Goal: Information Seeking & Learning: Learn about a topic

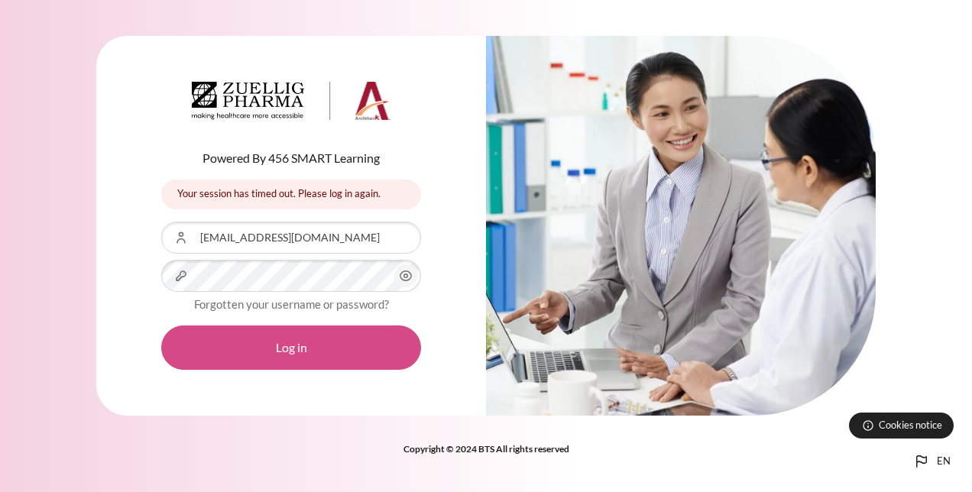
click at [291, 343] on button "Log in" at bounding box center [291, 347] width 260 height 44
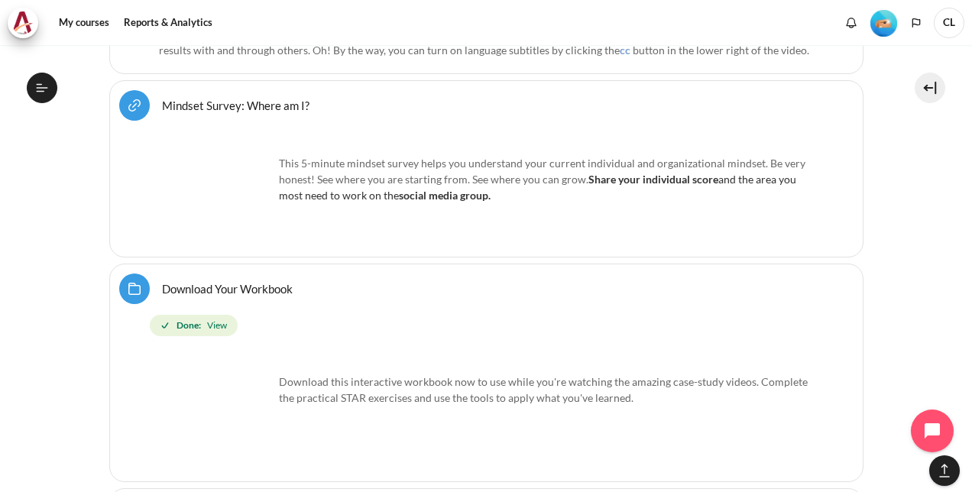
scroll to position [883, 0]
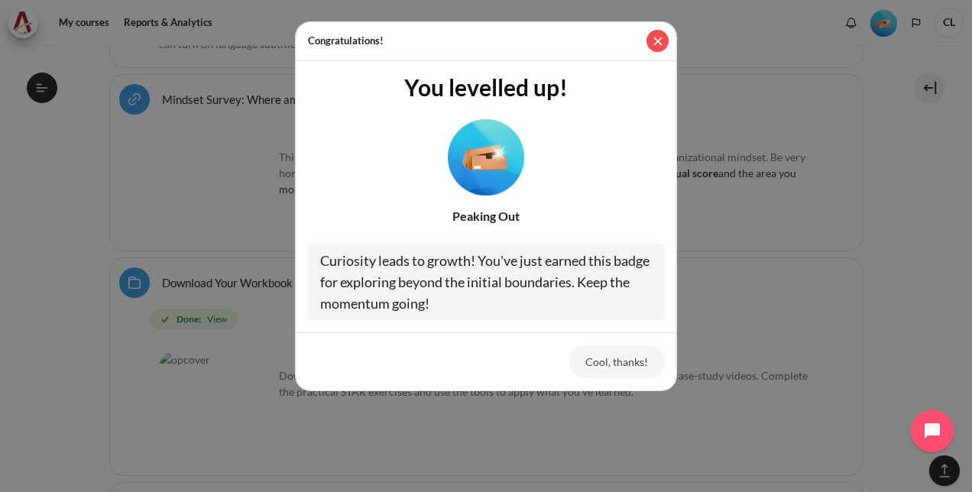
click at [652, 41] on button "Close" at bounding box center [657, 41] width 22 height 22
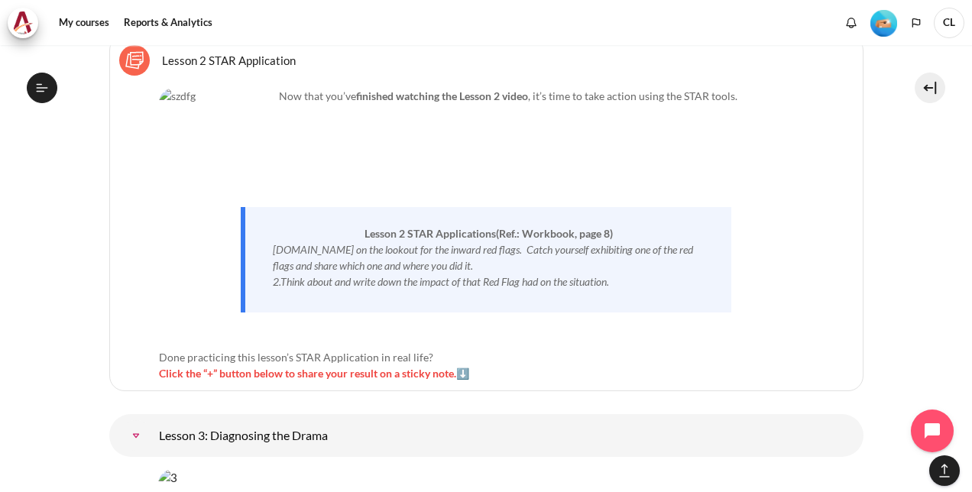
scroll to position [4856, 0]
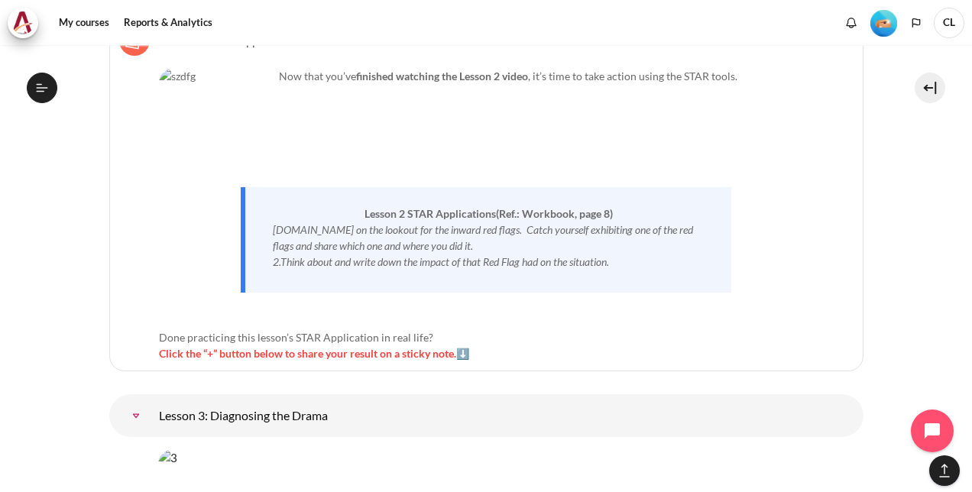
click at [463, 347] on span "Click the “+” button below to share your result on a sticky note.⬇️" at bounding box center [314, 353] width 310 height 13
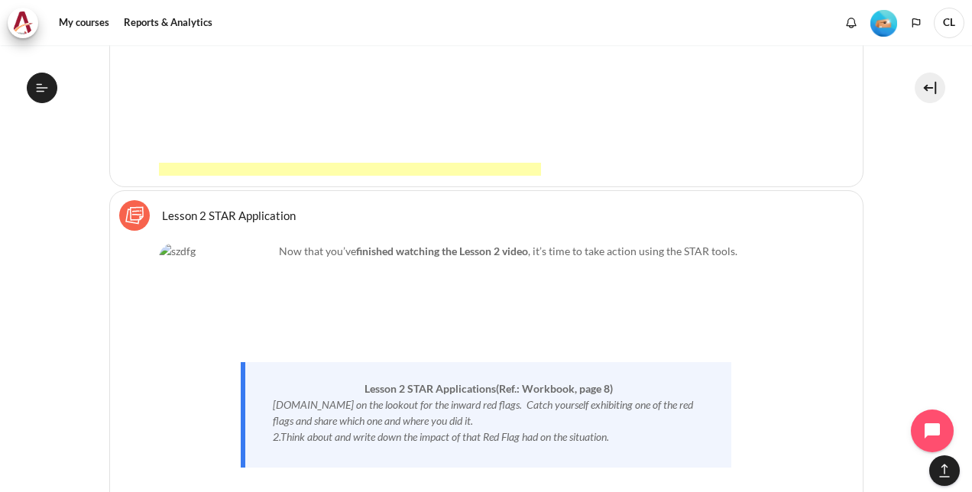
scroll to position [4779, 0]
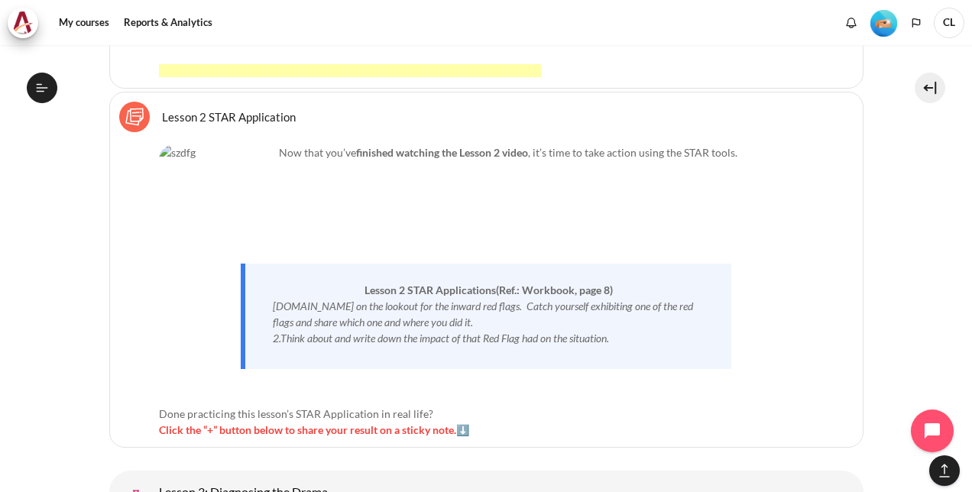
click at [406, 423] on span "Click the “+” button below to share your result on a sticky note.⬇️" at bounding box center [314, 429] width 310 height 13
click at [209, 423] on span "Click the “+” button below to share your result on a sticky note.⬇️" at bounding box center [314, 429] width 310 height 13
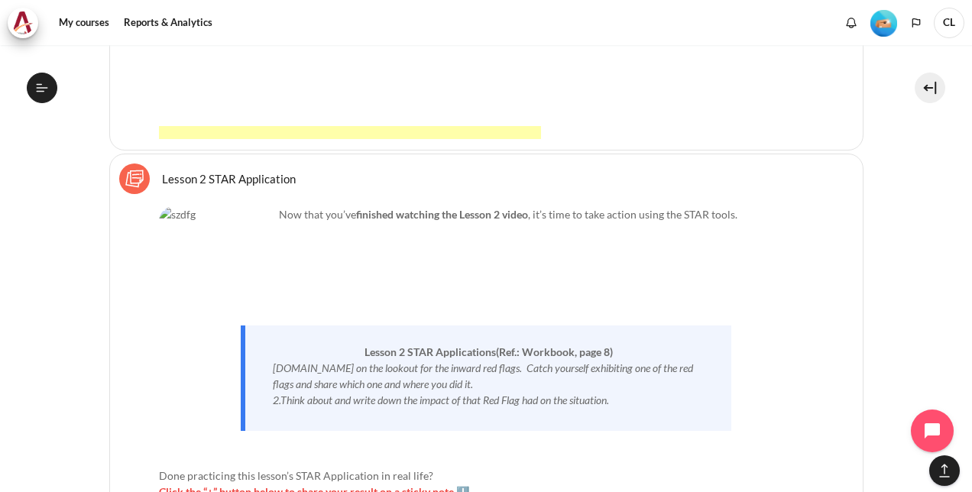
scroll to position [4626, 0]
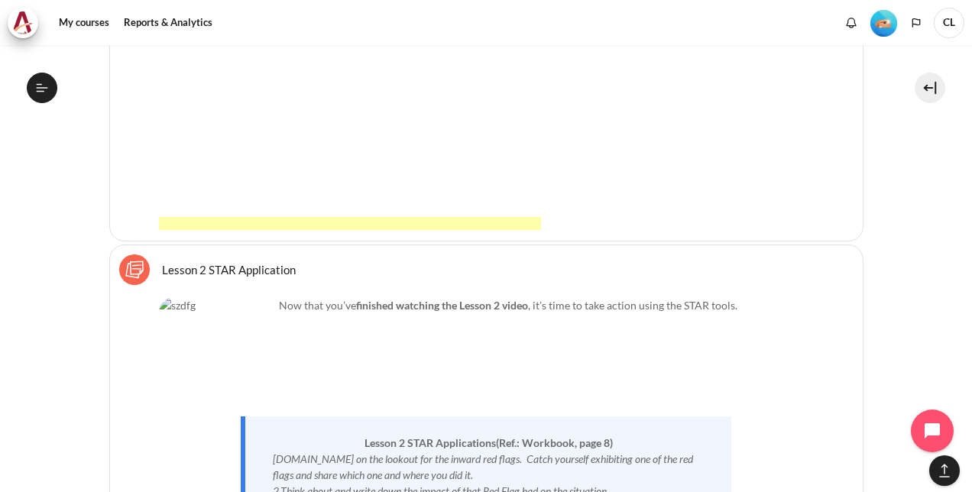
click at [162, 262] on link "Lesson 2 STAR Application Sticky Notes" at bounding box center [229, 269] width 134 height 15
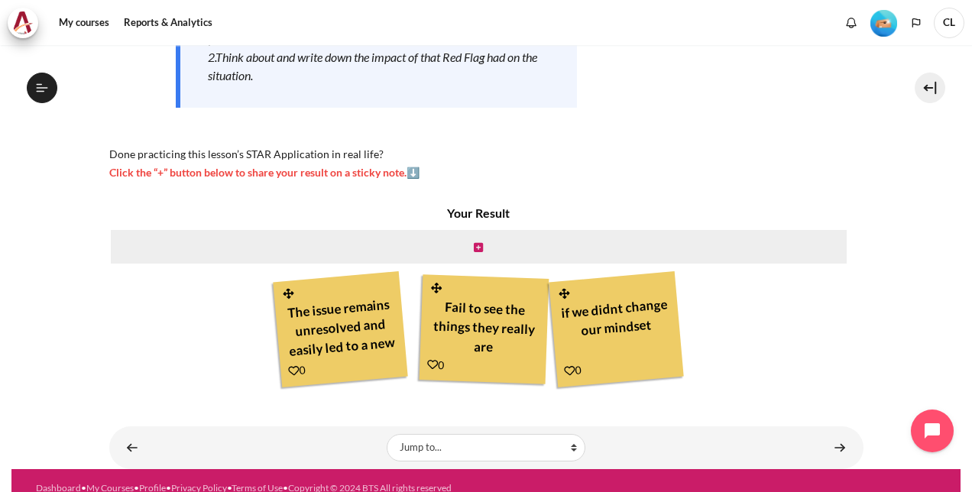
scroll to position [356, 0]
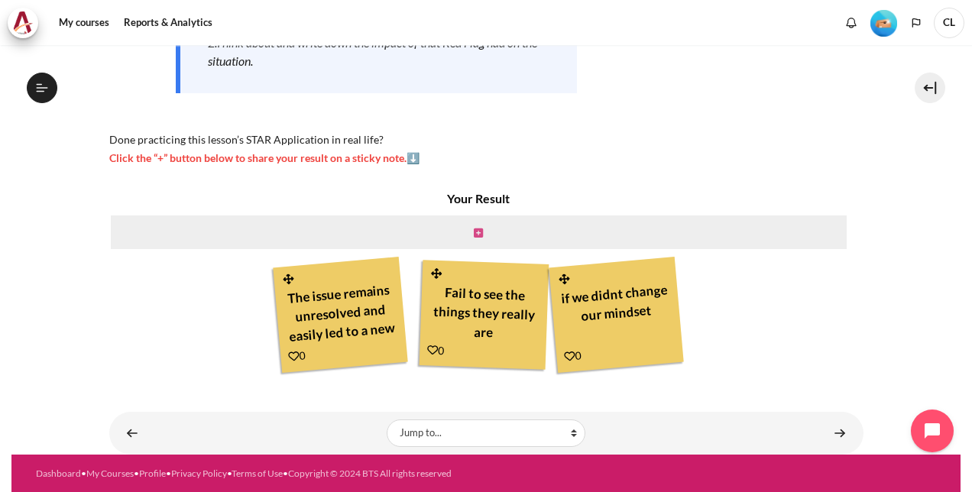
click at [474, 228] on icon "Content" at bounding box center [478, 233] width 9 height 11
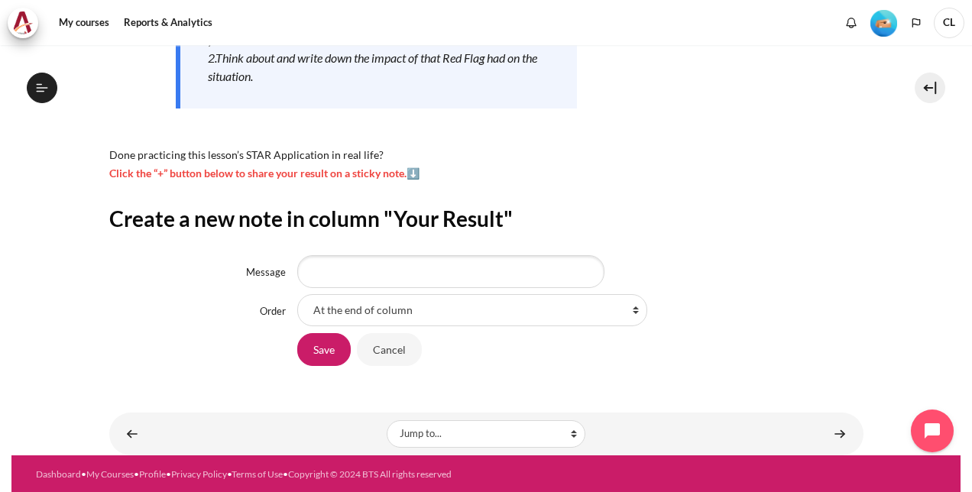
scroll to position [341, 0]
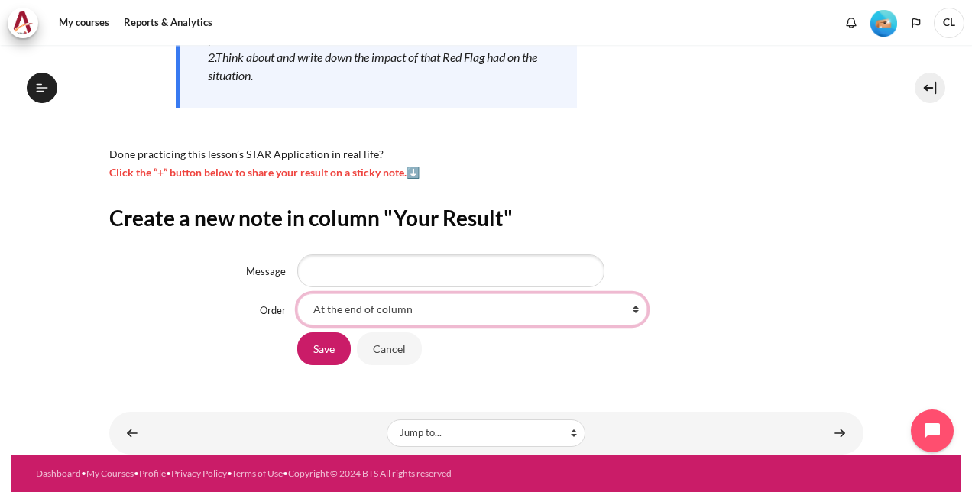
click at [632, 308] on select "At the end of column First place in column After 'The issue remains unresolved …" at bounding box center [472, 309] width 350 height 32
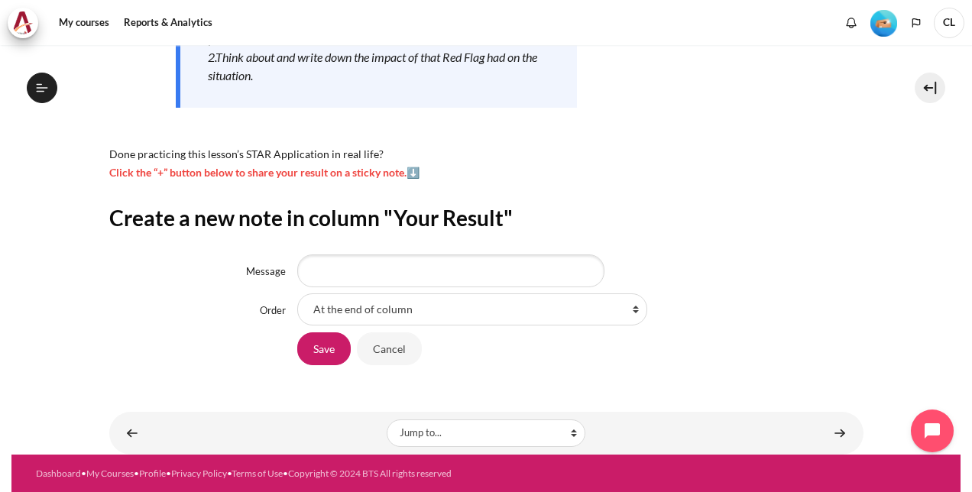
click at [717, 338] on div "Save Cancel" at bounding box center [579, 349] width 565 height 34
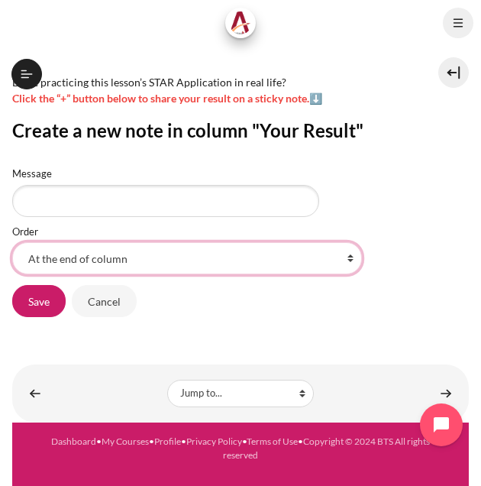
click at [344, 272] on select "At the end of column First place in column After 'The issue remains unresolved …" at bounding box center [187, 258] width 350 height 32
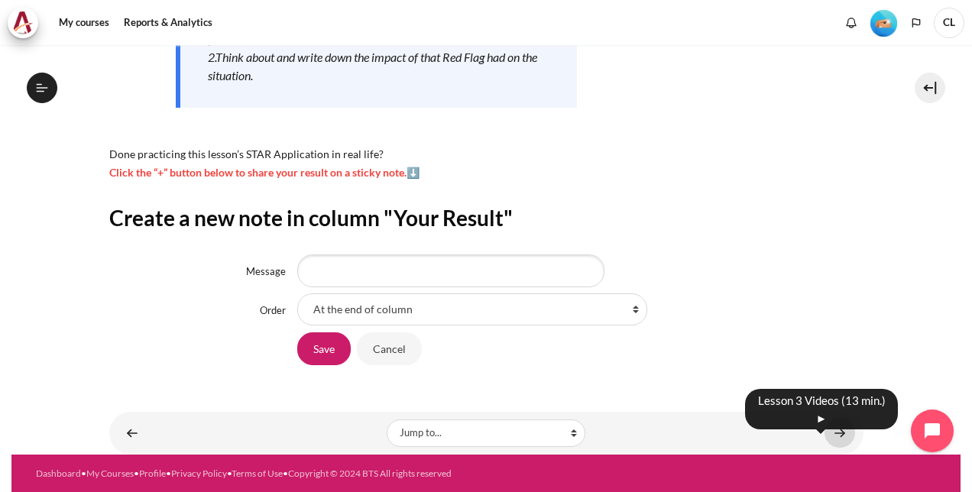
click at [831, 434] on link "Content" at bounding box center [839, 433] width 31 height 30
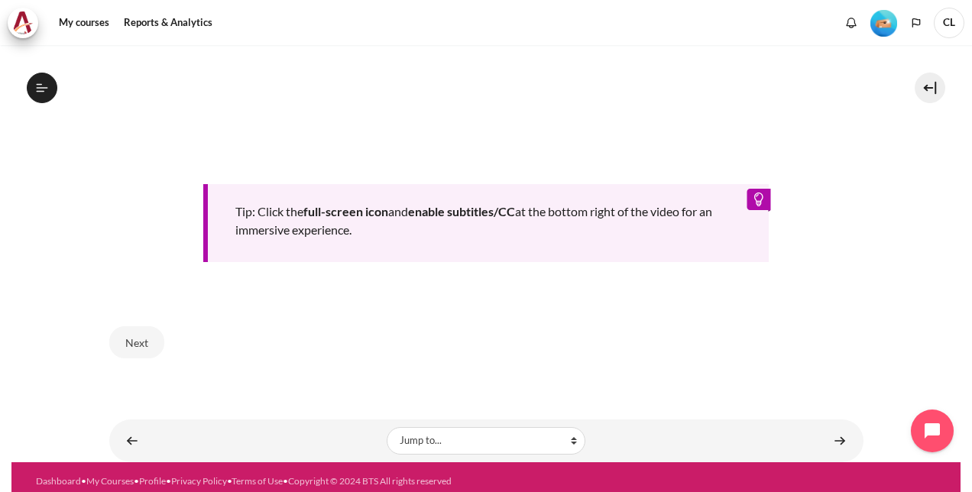
scroll to position [742, 0]
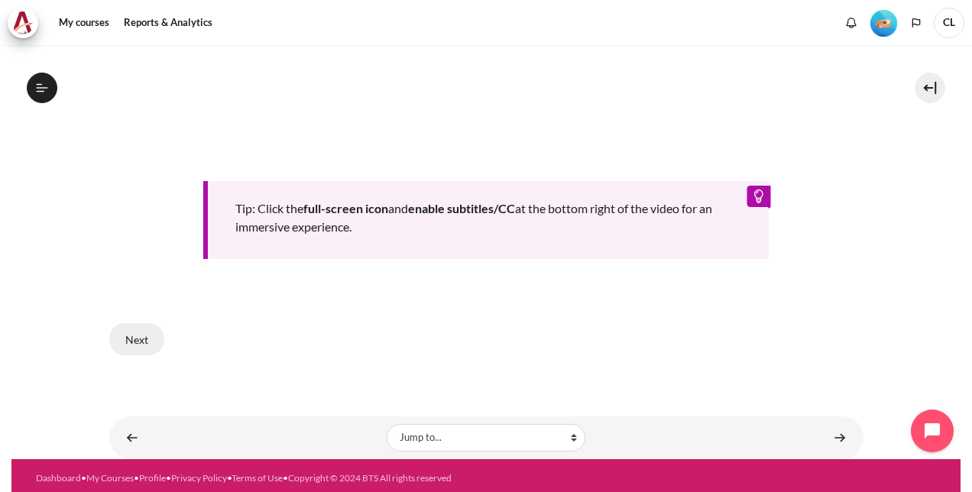
click at [124, 336] on button "Next" at bounding box center [136, 339] width 55 height 32
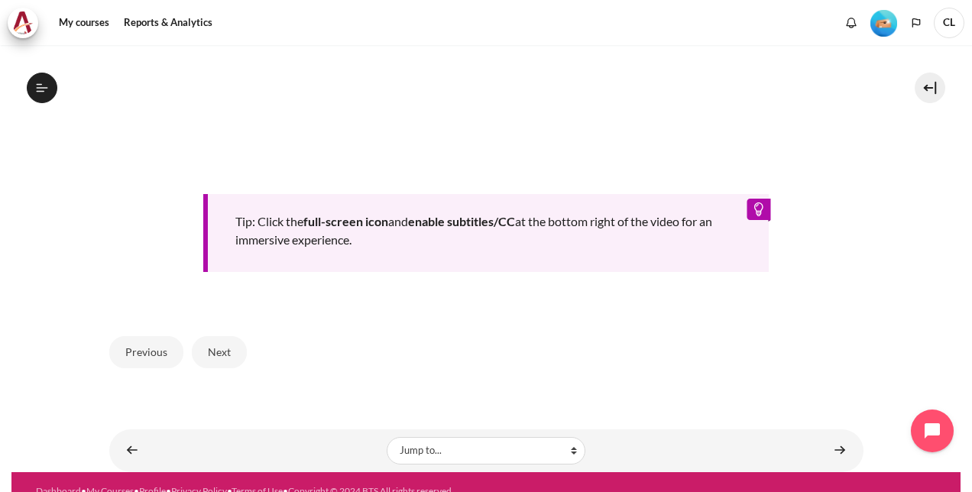
scroll to position [714, 0]
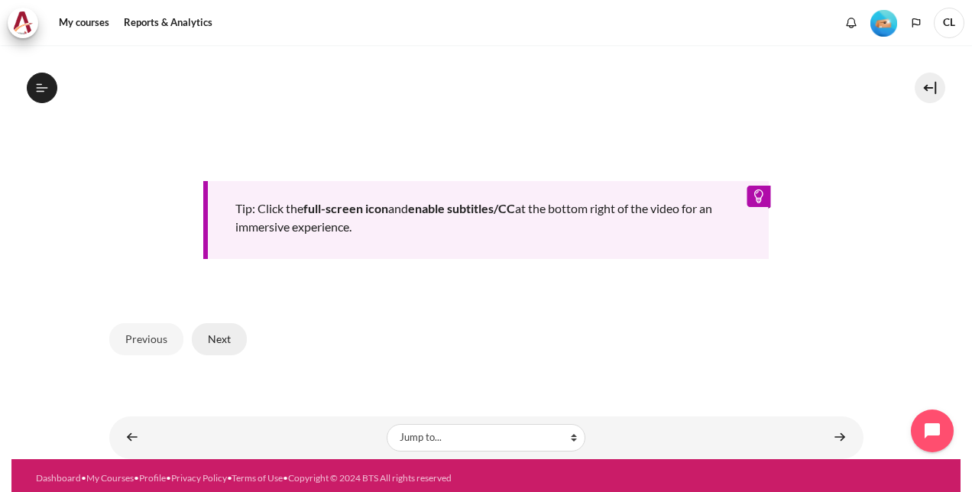
click at [211, 333] on button "Next" at bounding box center [219, 339] width 55 height 32
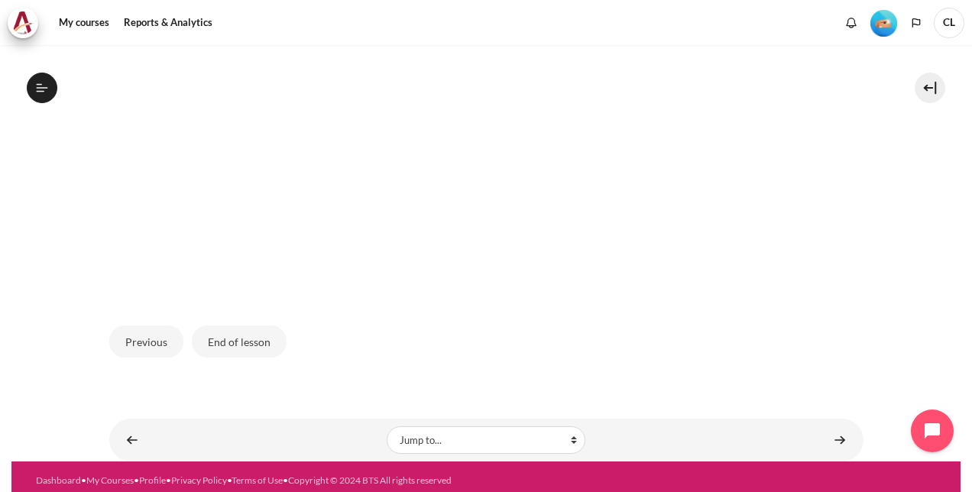
scroll to position [537, 0]
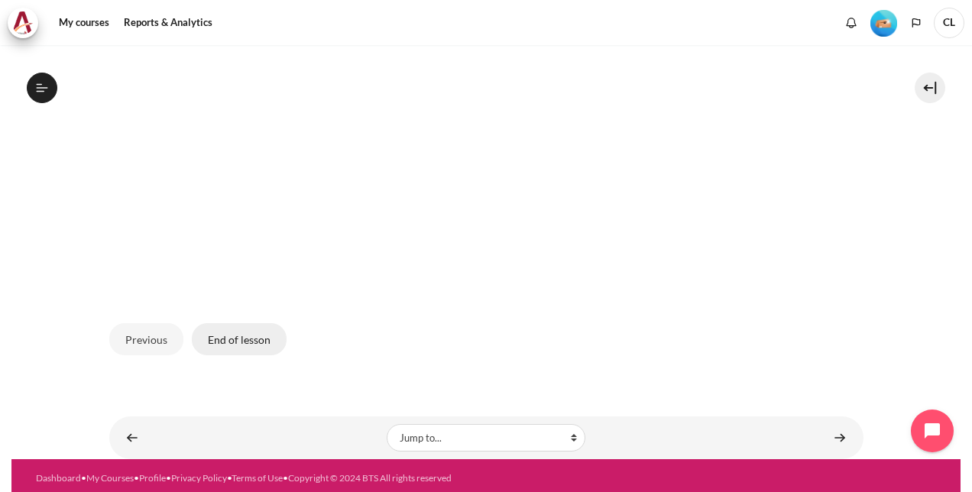
click at [248, 333] on button "End of lesson" at bounding box center [239, 339] width 95 height 32
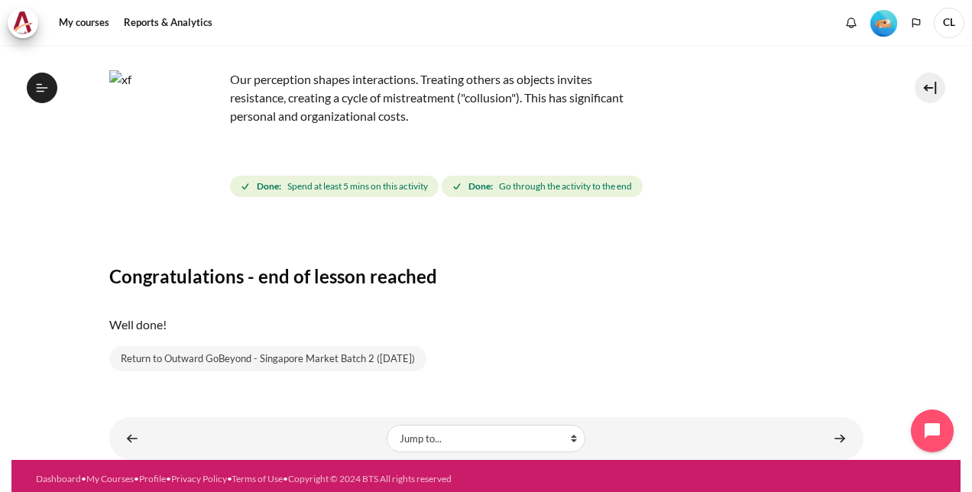
scroll to position [92, 0]
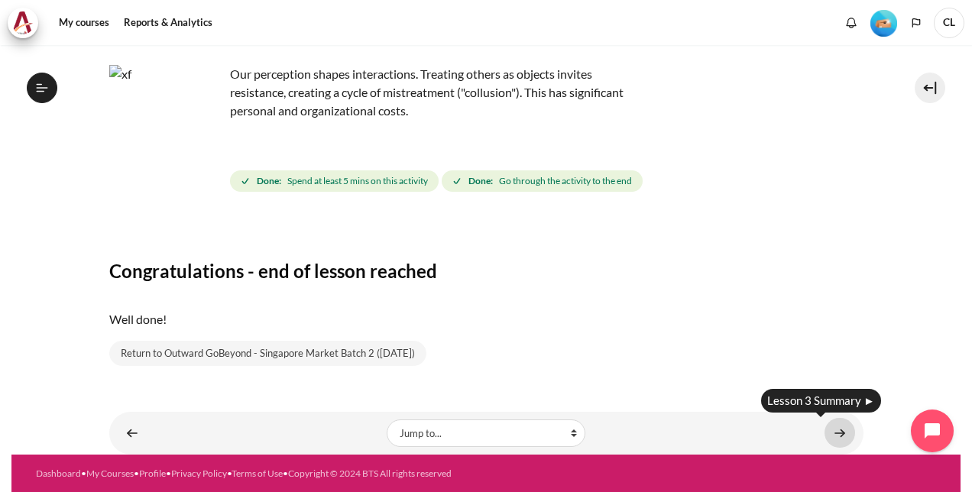
click at [831, 435] on link "Content" at bounding box center [839, 433] width 31 height 30
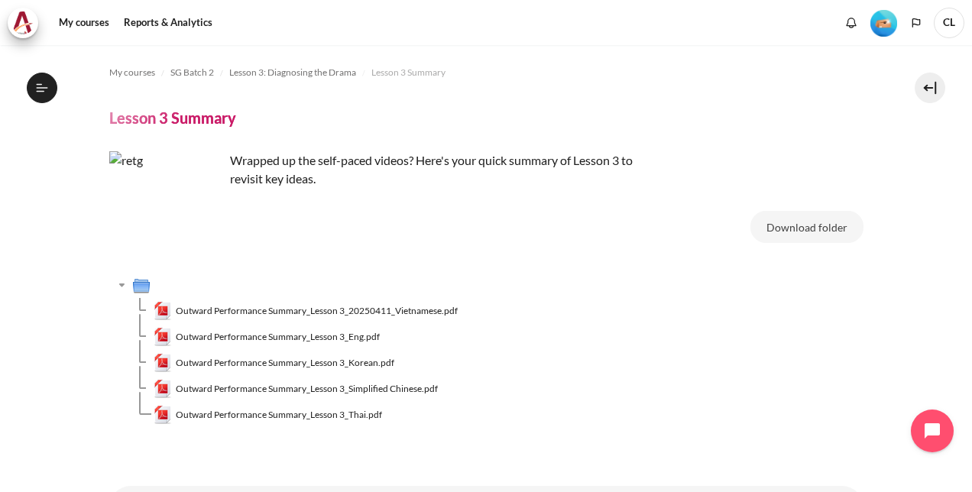
scroll to position [74, 0]
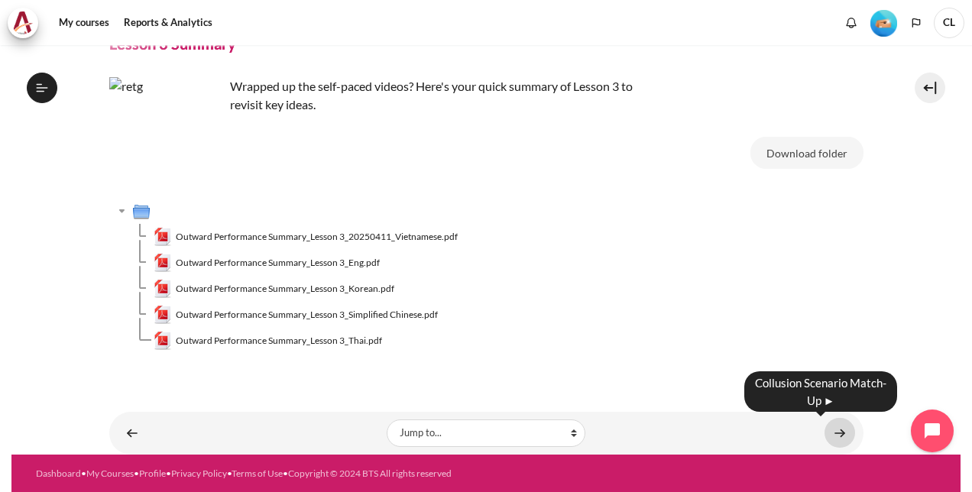
click at [834, 429] on link "Content" at bounding box center [839, 433] width 31 height 30
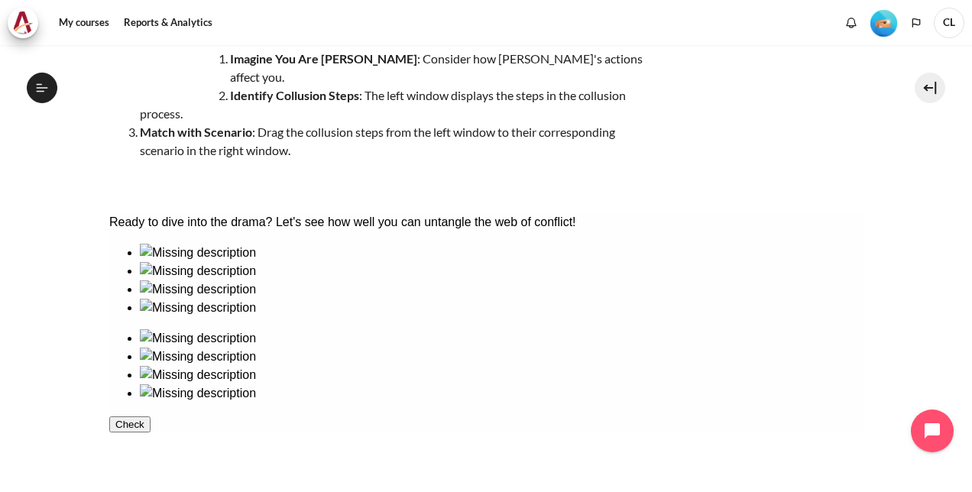
scroll to position [229, 0]
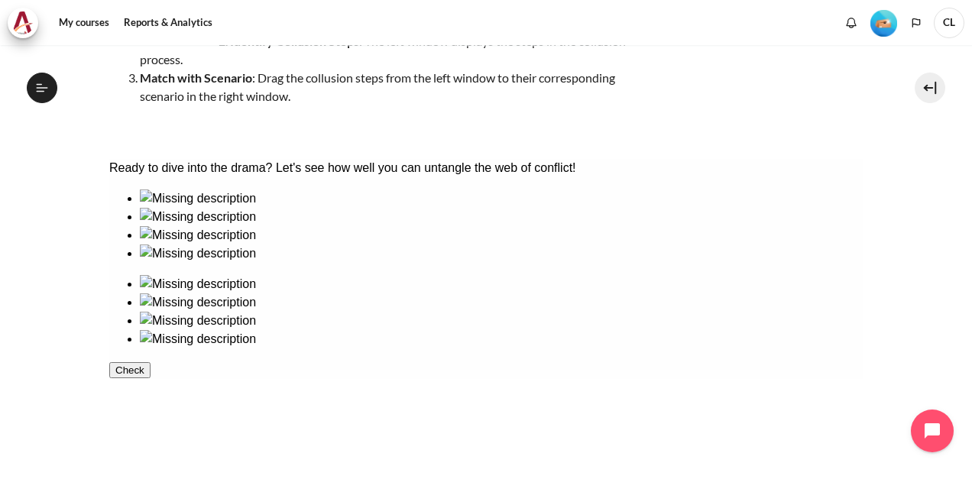
click at [350, 244] on div at bounding box center [500, 244] width 723 height 0
drag, startPoint x: 350, startPoint y: 290, endPoint x: 163, endPoint y: 280, distance: 187.5
click at [163, 263] on ul at bounding box center [485, 225] width 754 height 73
drag, startPoint x: 268, startPoint y: 280, endPoint x: 468, endPoint y: 280, distance: 199.4
click at [468, 263] on ul at bounding box center [485, 225] width 754 height 73
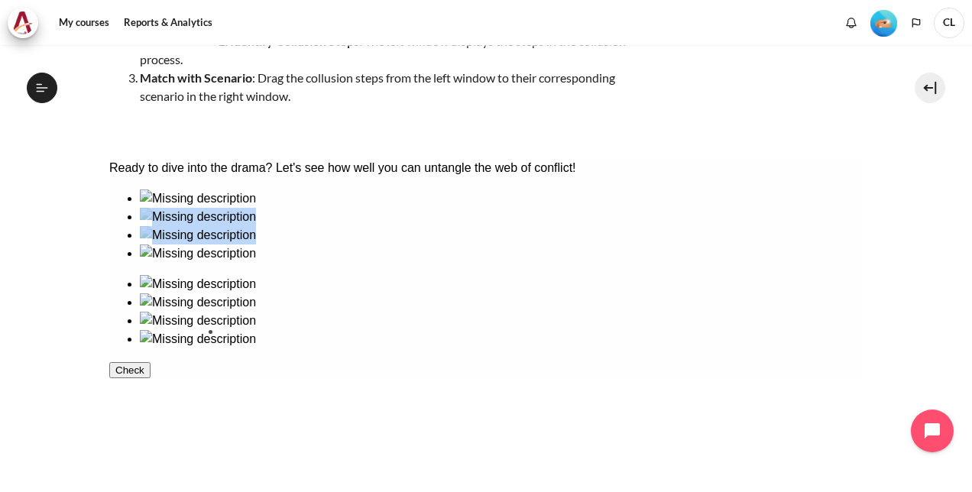
drag, startPoint x: 179, startPoint y: 275, endPoint x: 278, endPoint y: 383, distance: 146.5
click at [278, 263] on ul at bounding box center [485, 225] width 754 height 73
drag, startPoint x: 365, startPoint y: 280, endPoint x: 138, endPoint y: 272, distance: 227.8
click at [138, 263] on ul at bounding box center [485, 225] width 754 height 73
drag, startPoint x: 283, startPoint y: 280, endPoint x: 400, endPoint y: 280, distance: 117.6
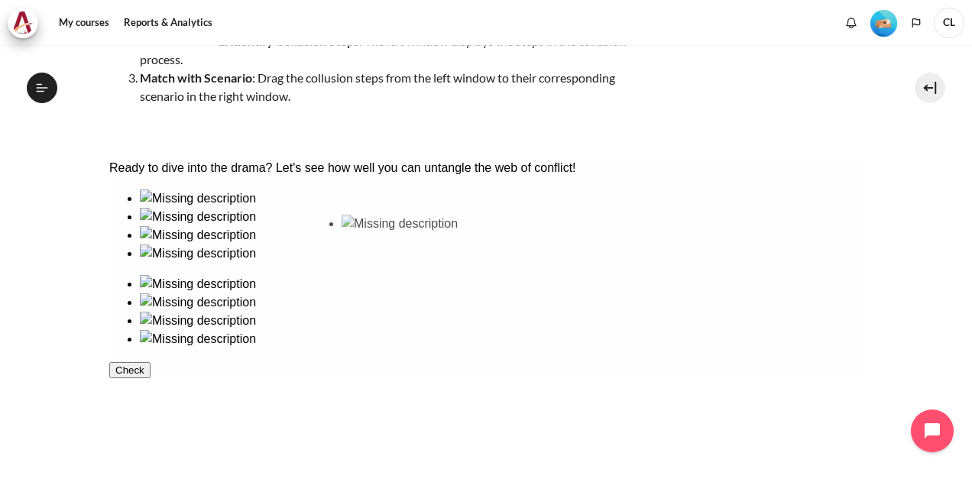
click at [400, 263] on ul at bounding box center [485, 225] width 754 height 73
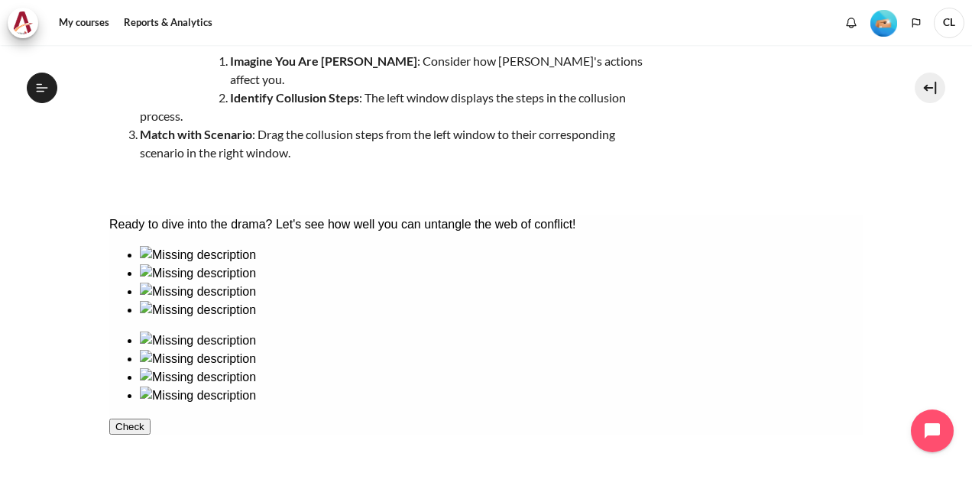
scroll to position [153, 0]
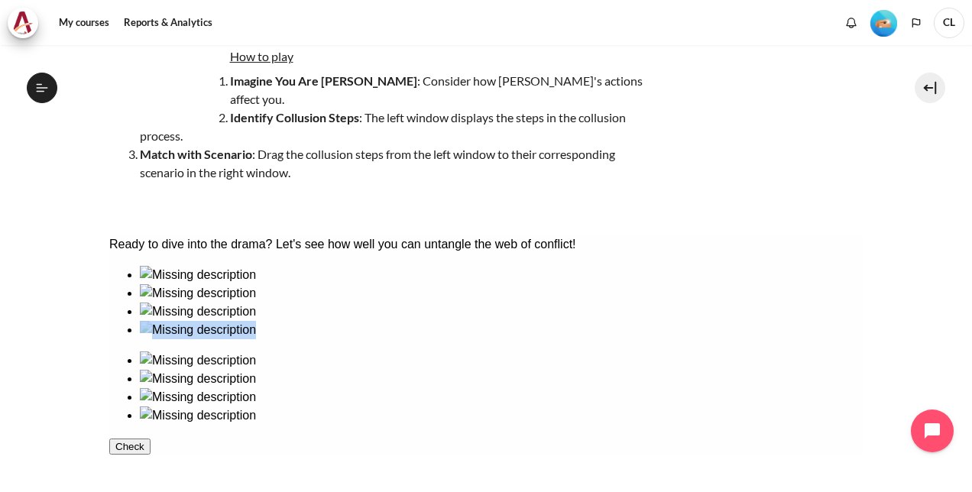
drag, startPoint x: 748, startPoint y: 355, endPoint x: 379, endPoint y: 347, distance: 369.1
click at [379, 347] on div at bounding box center [485, 345] width 754 height 159
drag, startPoint x: 275, startPoint y: 340, endPoint x: 297, endPoint y: 341, distance: 22.2
click at [297, 339] on ul at bounding box center [485, 302] width 754 height 73
drag, startPoint x: 261, startPoint y: 327, endPoint x: 526, endPoint y: 426, distance: 282.4
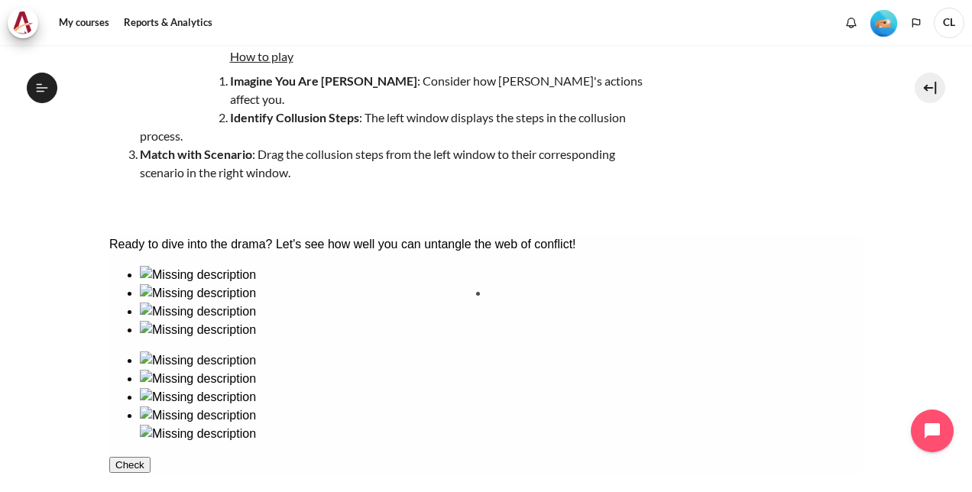
drag, startPoint x: 174, startPoint y: 438, endPoint x: 540, endPoint y: 328, distance: 381.9
drag, startPoint x: 185, startPoint y: 335, endPoint x: 778, endPoint y: 329, distance: 592.8
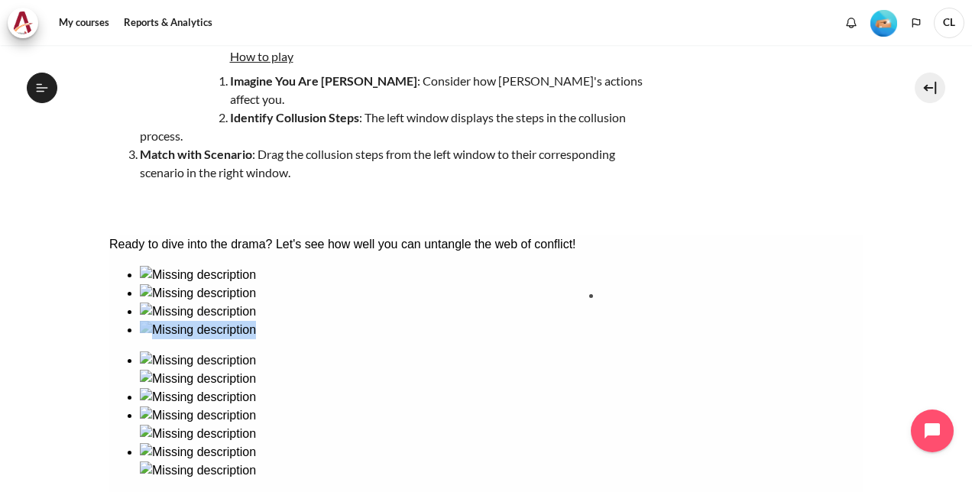
drag, startPoint x: 452, startPoint y: 342, endPoint x: 672, endPoint y: 338, distance: 220.1
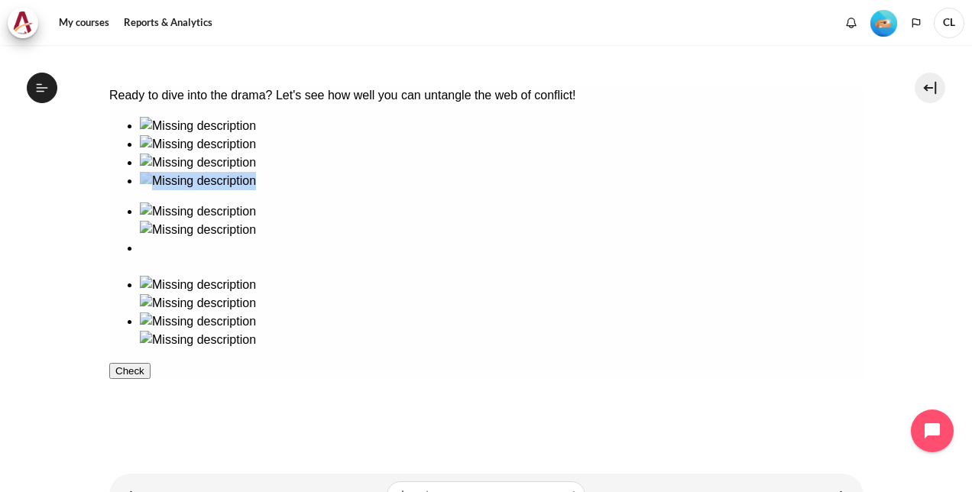
scroll to position [306, 0]
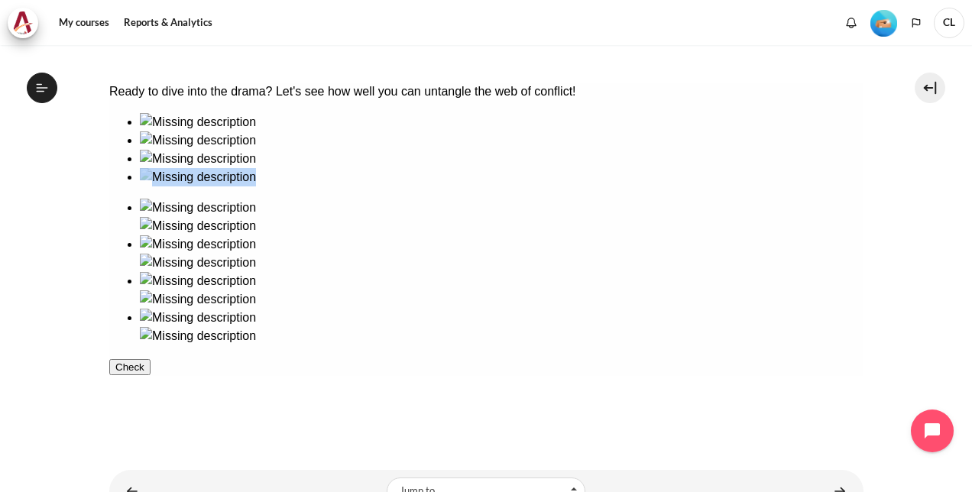
click at [150, 375] on button "Check" at bounding box center [128, 367] width 41 height 16
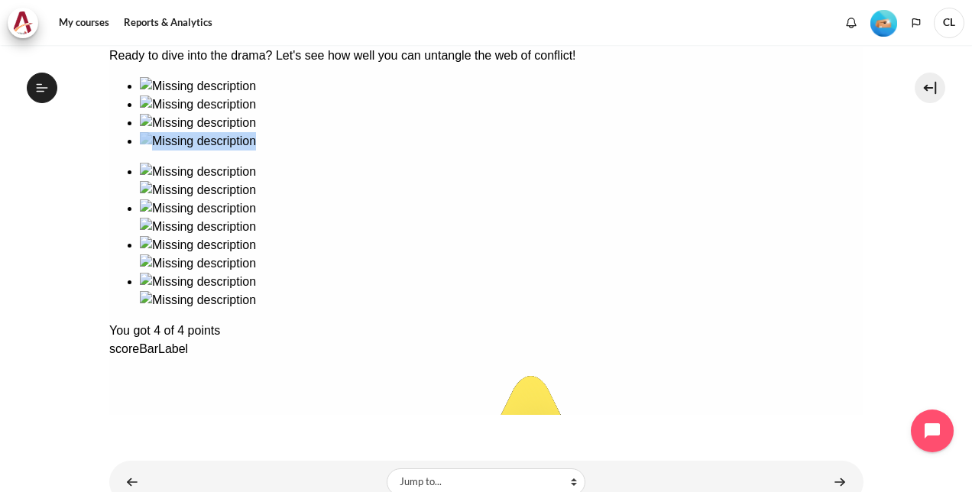
scroll to position [373, 0]
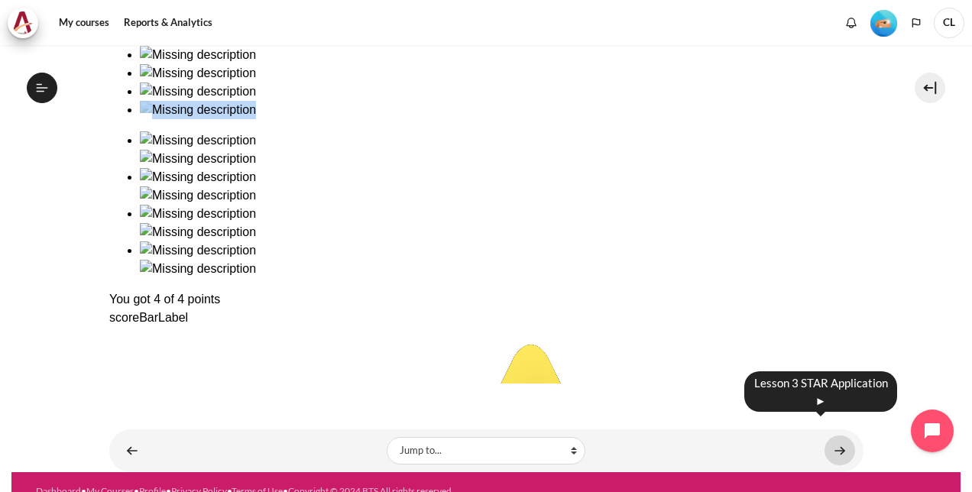
click at [833, 435] on link "Content" at bounding box center [839, 450] width 31 height 30
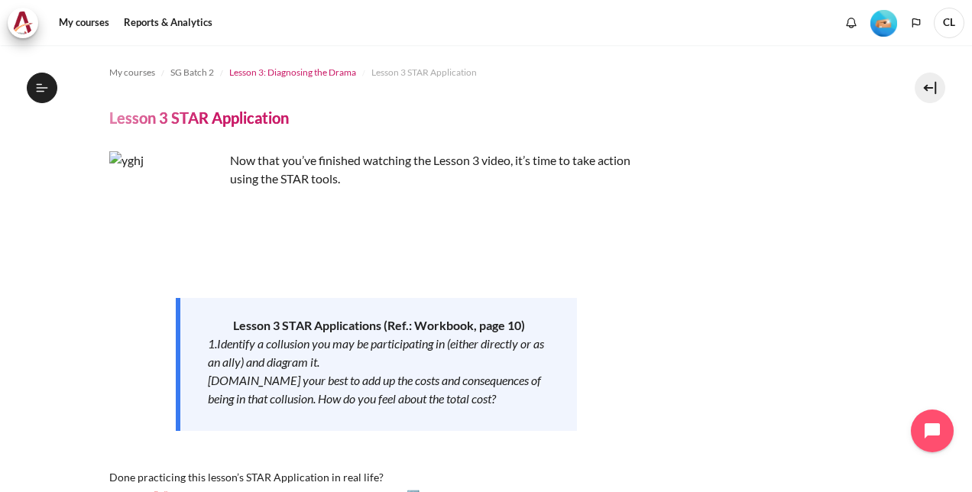
click at [301, 73] on span "Lesson 3: Diagnosing the Drama" at bounding box center [292, 73] width 127 height 14
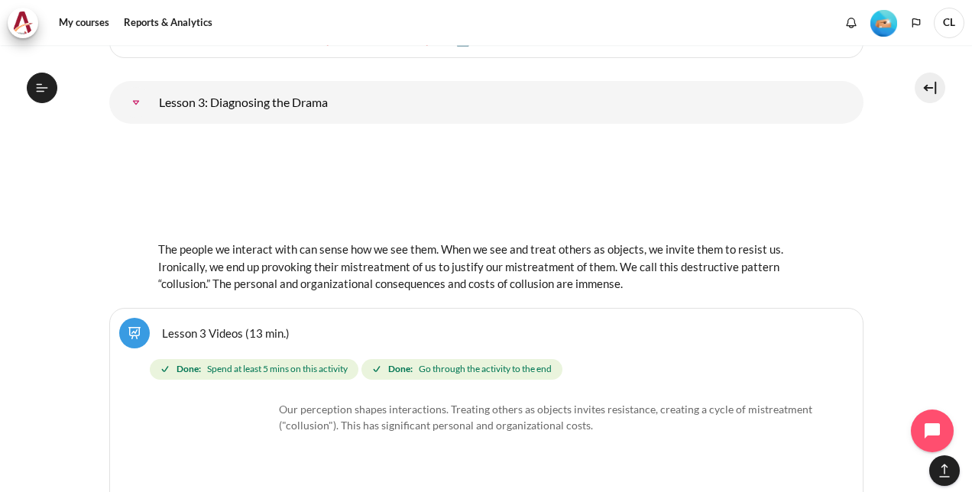
scroll to position [5089, 0]
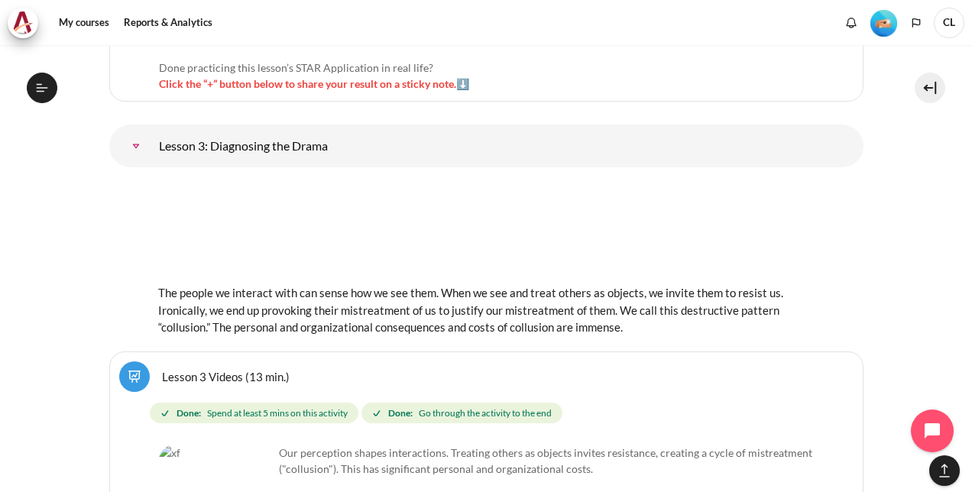
click at [271, 215] on img "Content" at bounding box center [486, 231] width 656 height 102
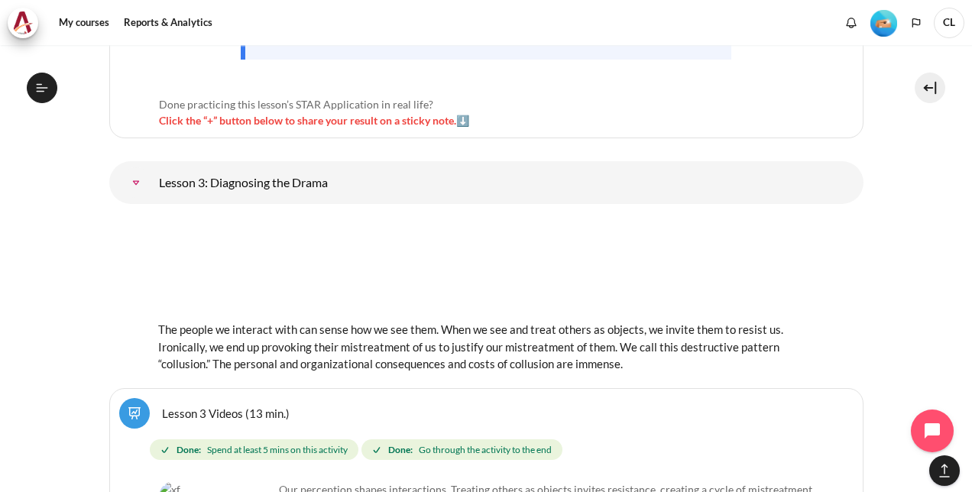
click at [133, 167] on link "Lesson 3: Diagnosing the Drama" at bounding box center [136, 182] width 31 height 31
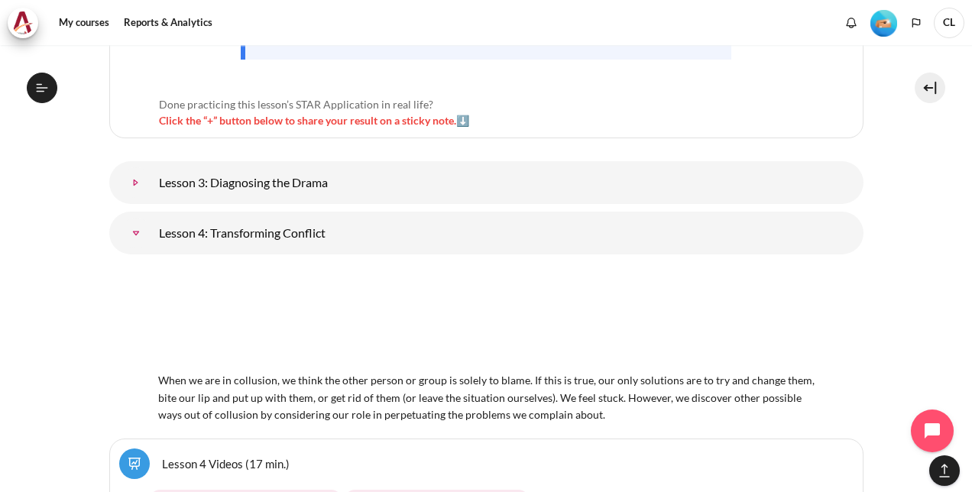
click at [133, 167] on link "Lesson 3: Diagnosing the Drama" at bounding box center [136, 182] width 31 height 31
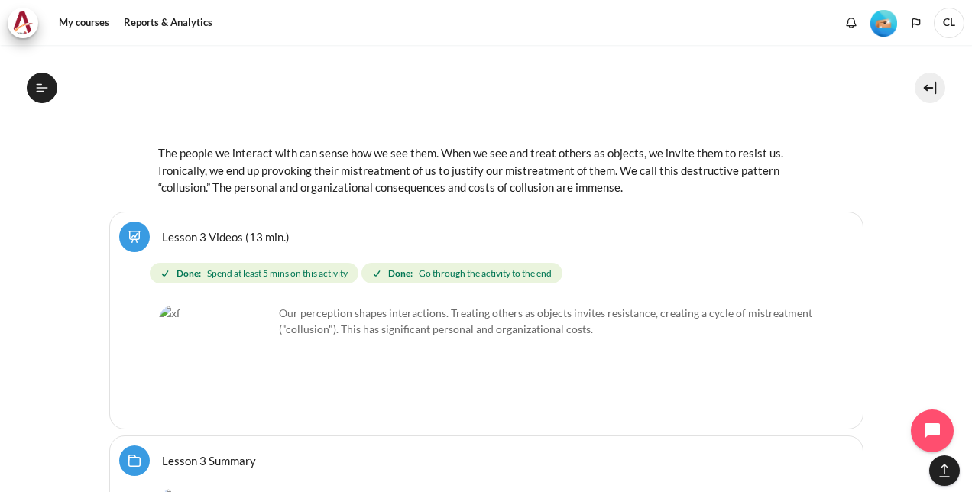
scroll to position [5241, 0]
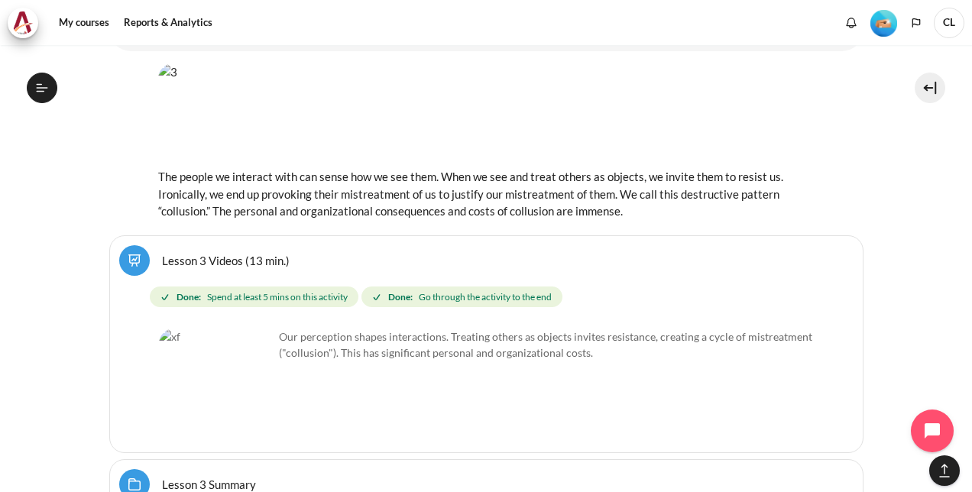
click at [162, 253] on link "Lesson 3 Videos (13 min.)" at bounding box center [226, 260] width 128 height 15
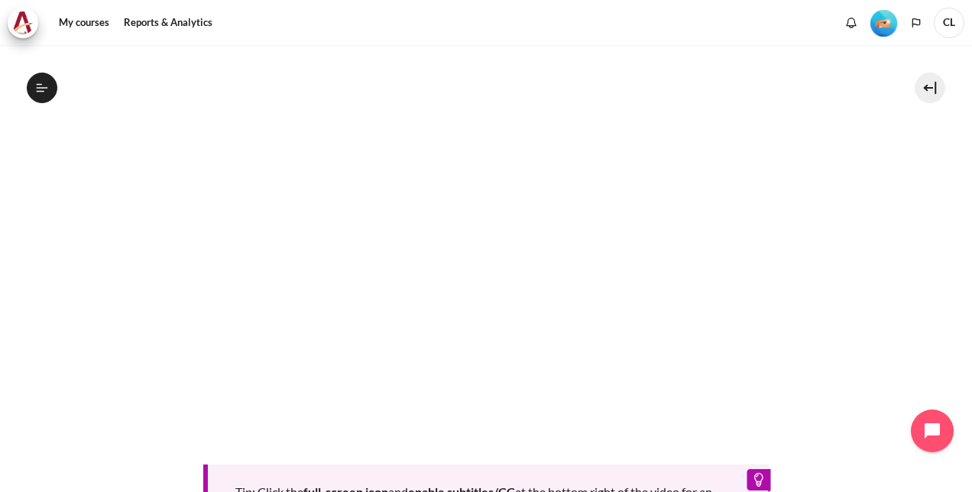
scroll to position [688, 0]
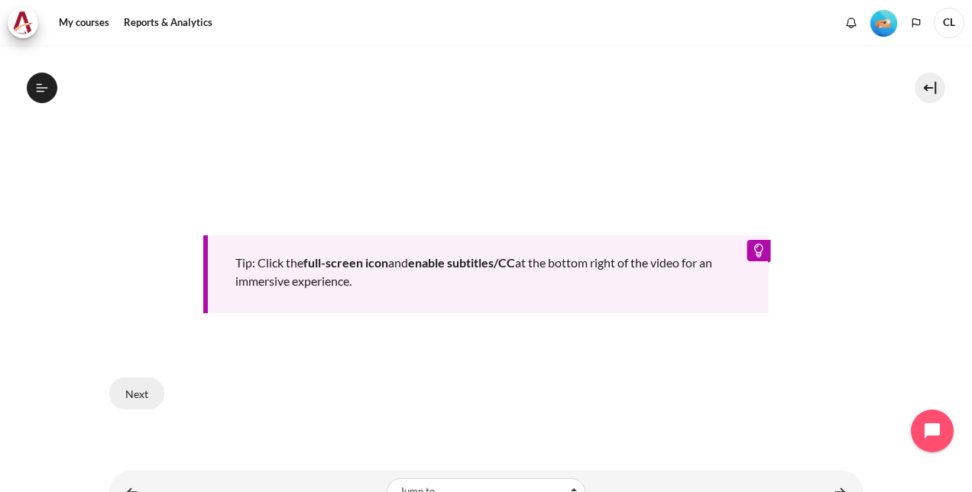
click at [139, 385] on button "Next" at bounding box center [136, 393] width 55 height 32
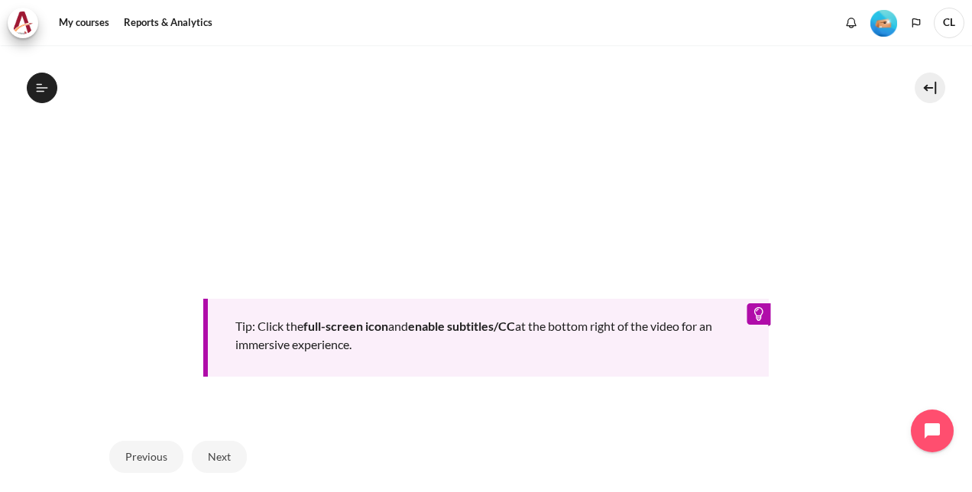
scroll to position [714, 0]
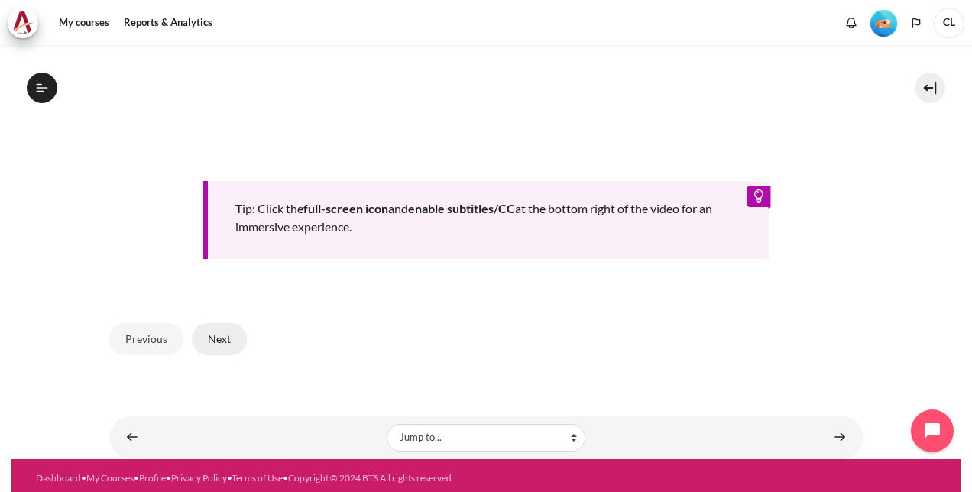
click at [221, 332] on button "Next" at bounding box center [219, 339] width 55 height 32
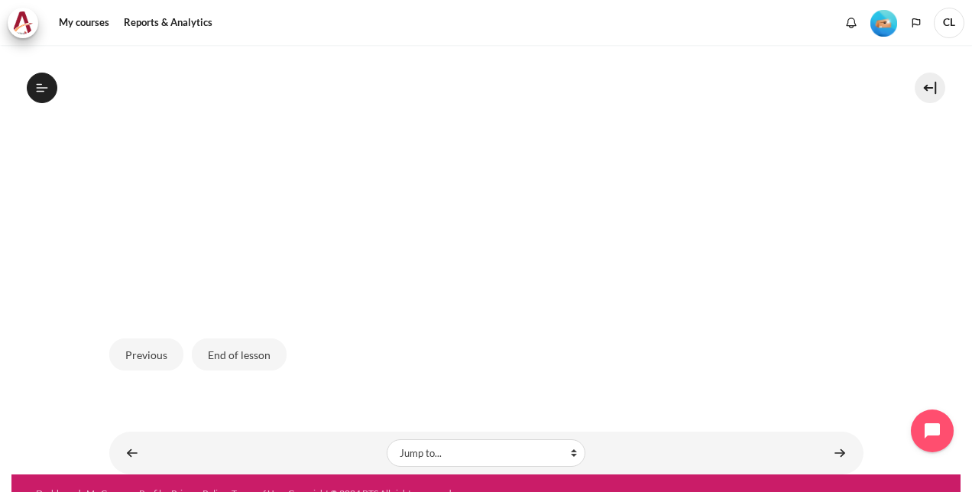
scroll to position [535, 0]
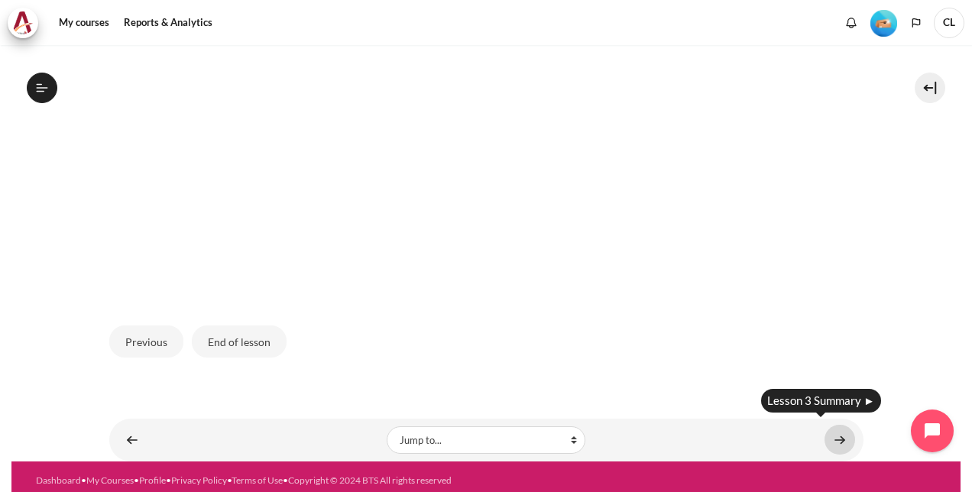
click at [835, 432] on link "Content" at bounding box center [839, 440] width 31 height 30
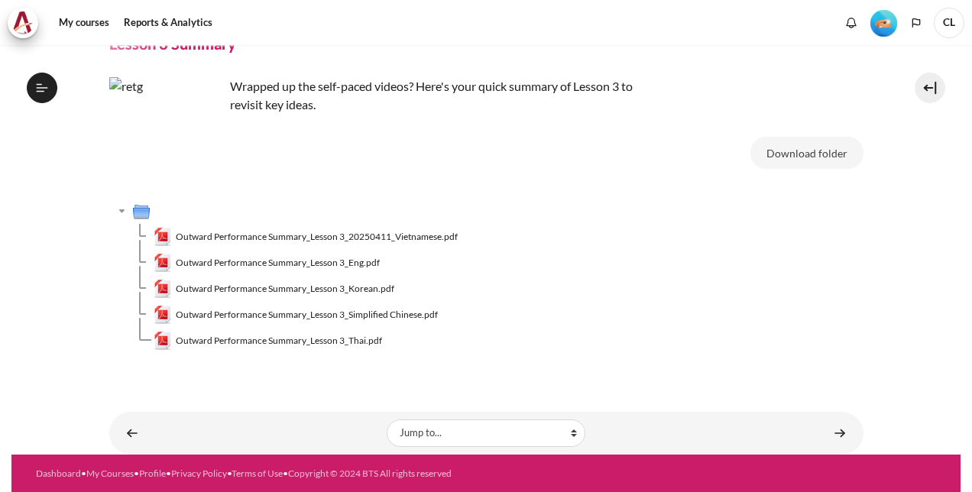
scroll to position [351, 0]
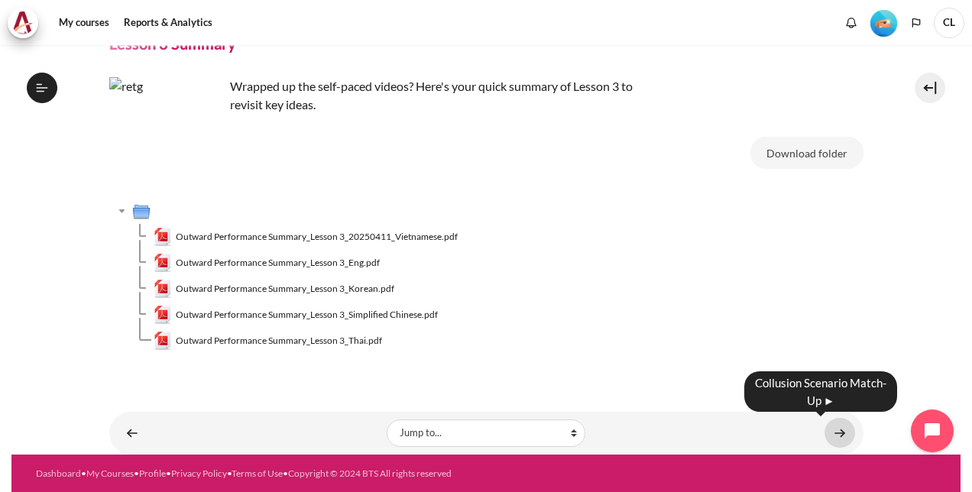
click at [824, 433] on link "Content" at bounding box center [839, 433] width 31 height 30
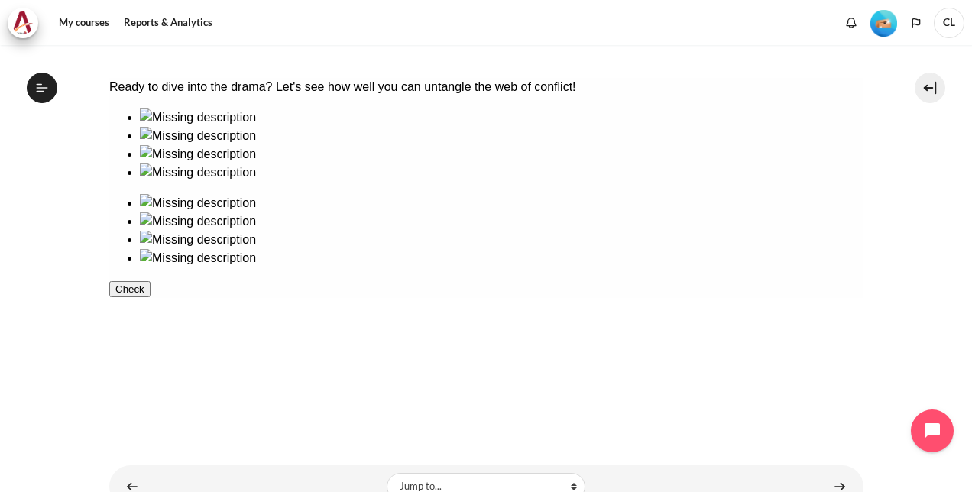
scroll to position [345, 0]
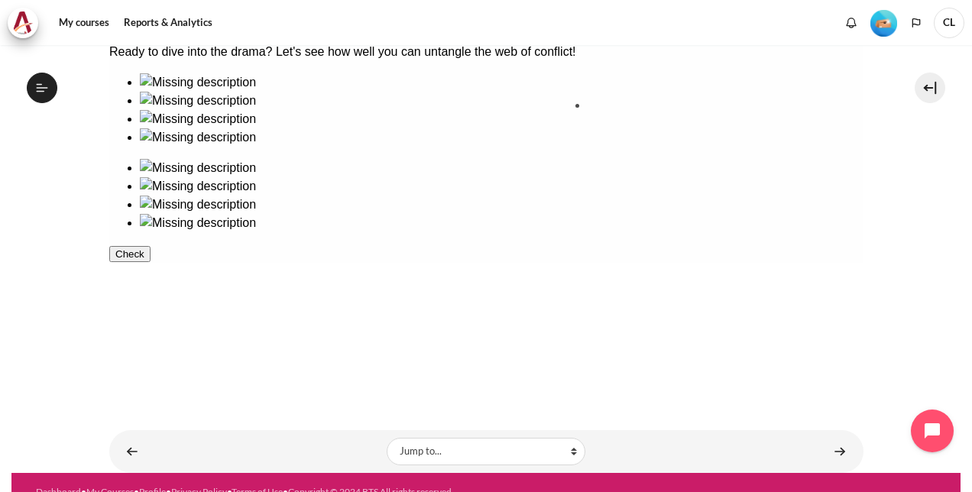
drag, startPoint x: 185, startPoint y: 153, endPoint x: 651, endPoint y: 150, distance: 466.0
drag, startPoint x: 629, startPoint y: 144, endPoint x: 178, endPoint y: 165, distance: 452.0
click at [178, 165] on div at bounding box center [485, 161] width 754 height 177
drag, startPoint x: 665, startPoint y: 161, endPoint x: 176, endPoint y: 145, distance: 488.4
click at [176, 144] on div at bounding box center [485, 161] width 754 height 177
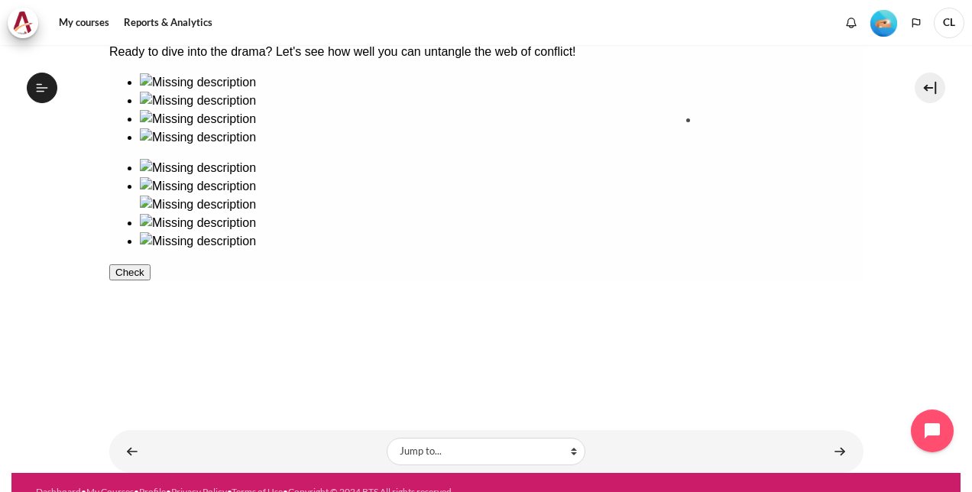
drag, startPoint x: 380, startPoint y: 150, endPoint x: 752, endPoint y: 162, distance: 372.2
drag, startPoint x: 182, startPoint y: 246, endPoint x: 561, endPoint y: 255, distance: 379.0
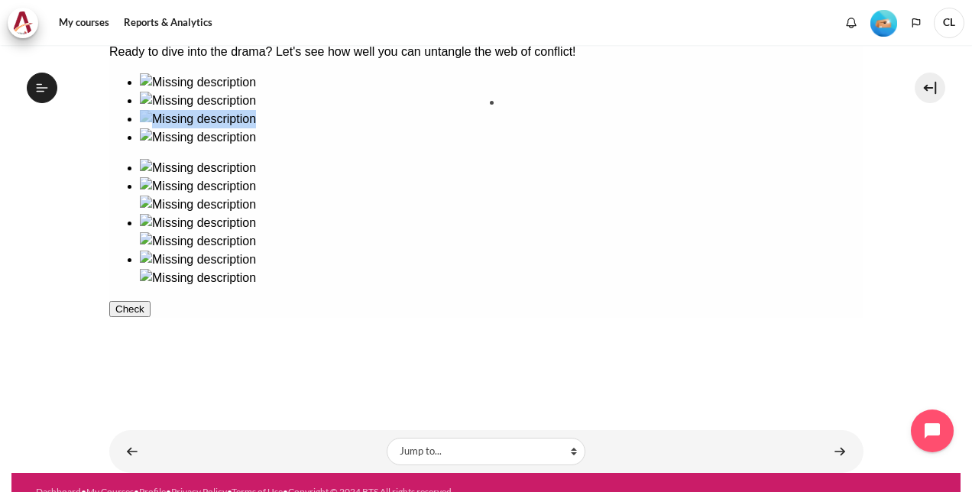
drag, startPoint x: 257, startPoint y: 152, endPoint x: 535, endPoint y: 147, distance: 278.1
click at [150, 335] on button "Check" at bounding box center [128, 327] width 41 height 16
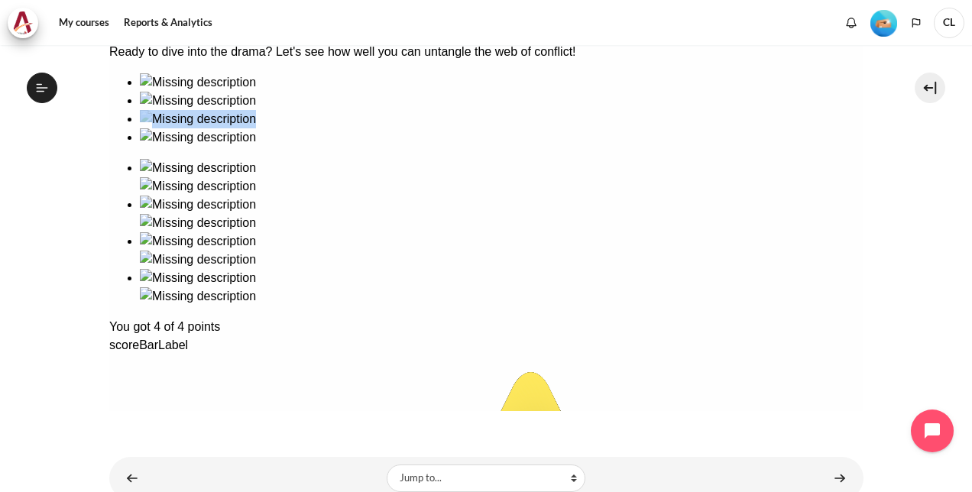
scroll to position [373, 0]
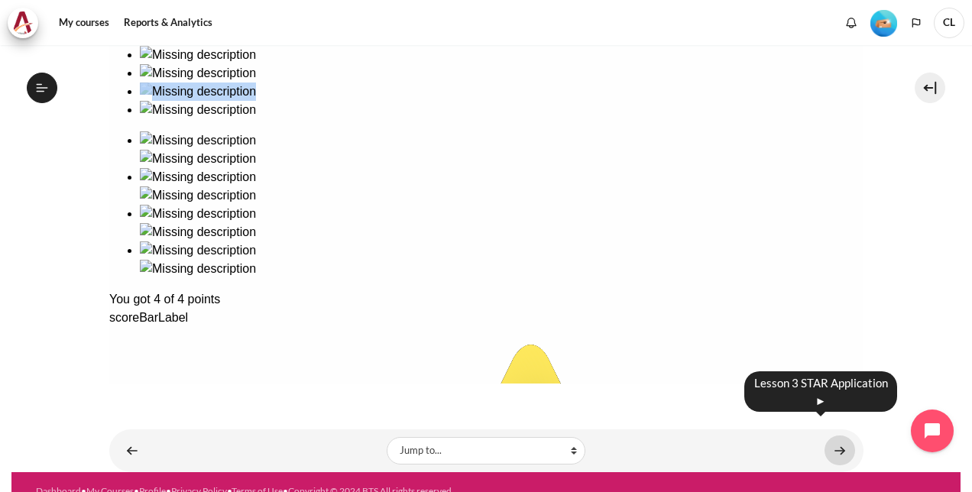
click at [826, 435] on link "Content" at bounding box center [839, 450] width 31 height 30
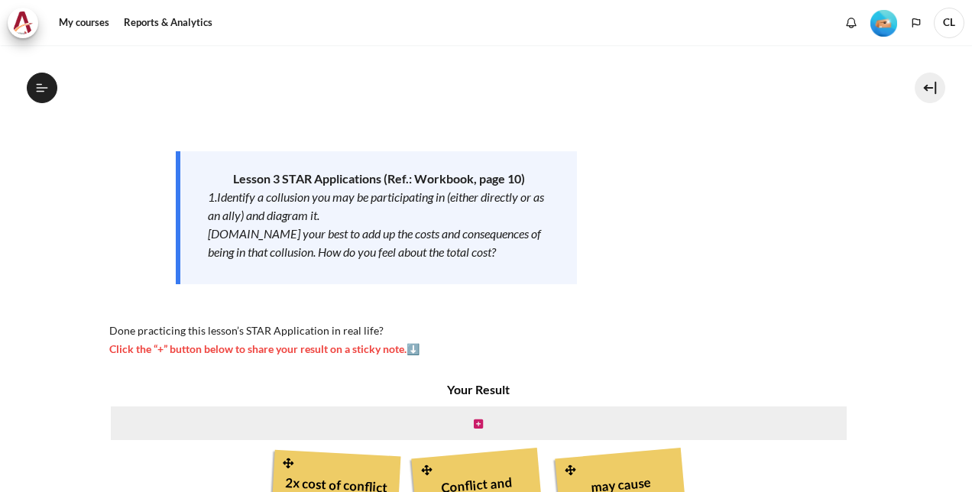
scroll to position [229, 0]
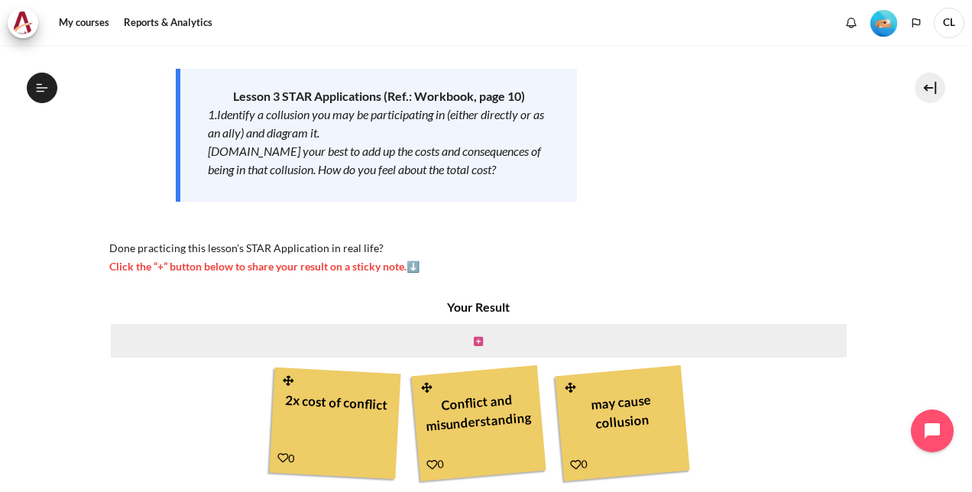
click at [474, 338] on icon "Content" at bounding box center [478, 341] width 9 height 11
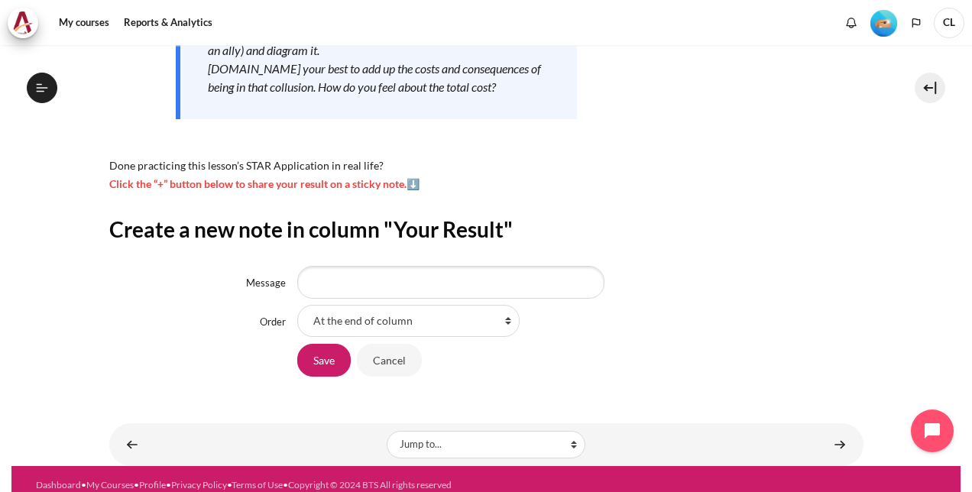
scroll to position [323, 0]
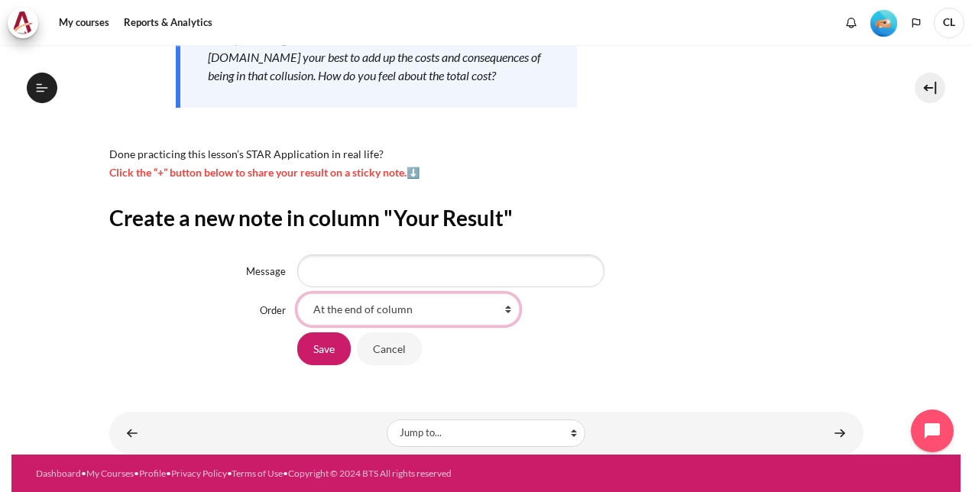
click at [489, 315] on select "At the end of column First place in column After '2x cost of conflict ' After '…" at bounding box center [408, 309] width 222 height 32
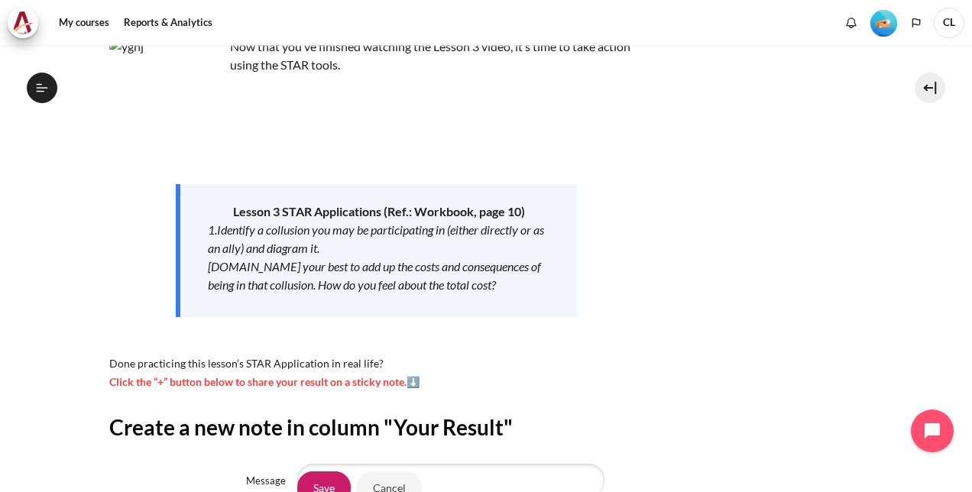
scroll to position [94, 0]
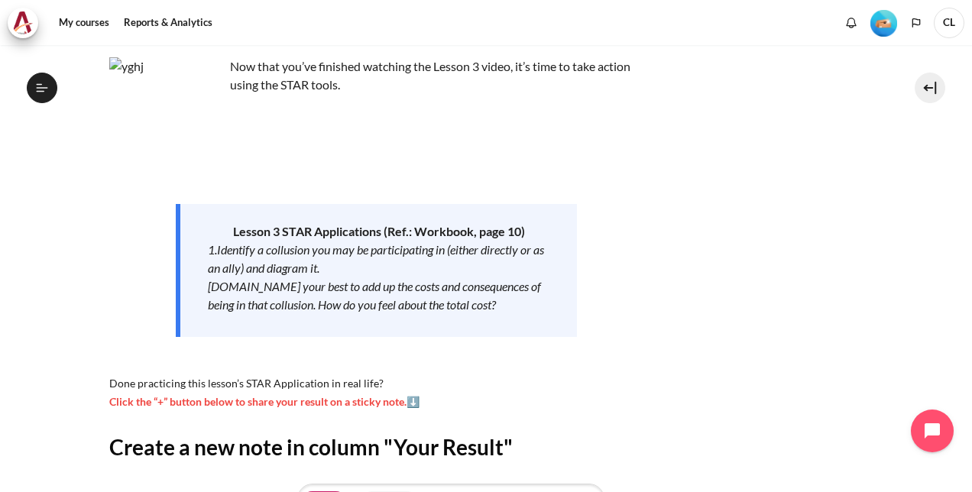
click at [189, 353] on div "Now that you’ve finished watching the Lesson 3 video, it’s time to take action …" at bounding box center [376, 233] width 535 height 353
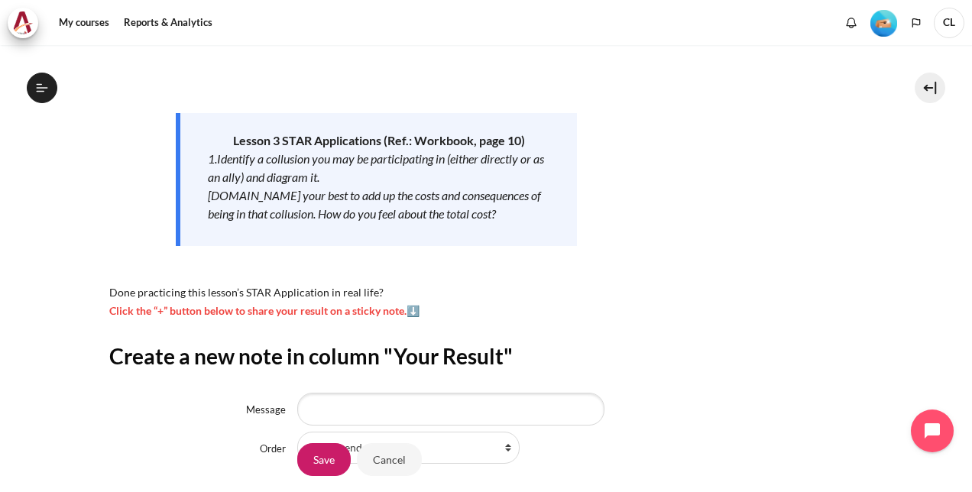
scroll to position [323, 0]
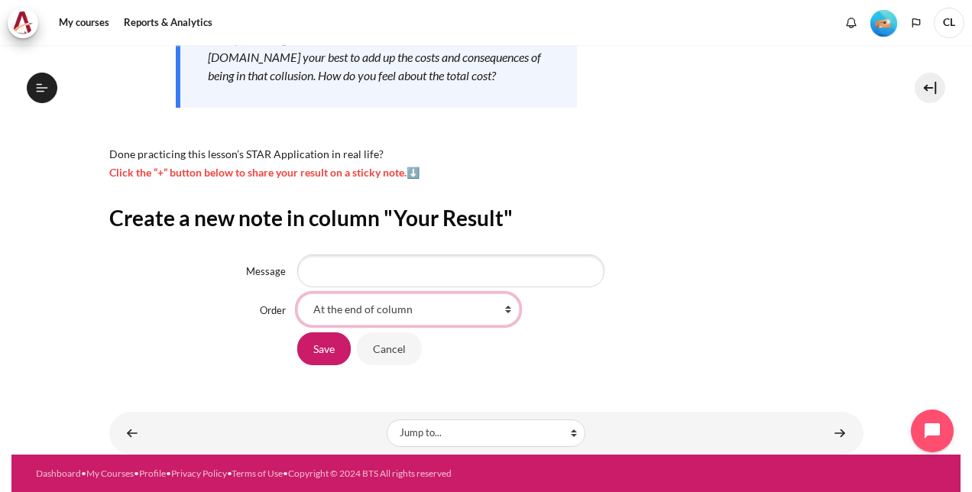
click at [500, 310] on select "At the end of column First place in column After '2x cost of conflict ' After '…" at bounding box center [408, 309] width 222 height 32
click at [659, 343] on div "Save Cancel" at bounding box center [579, 349] width 565 height 34
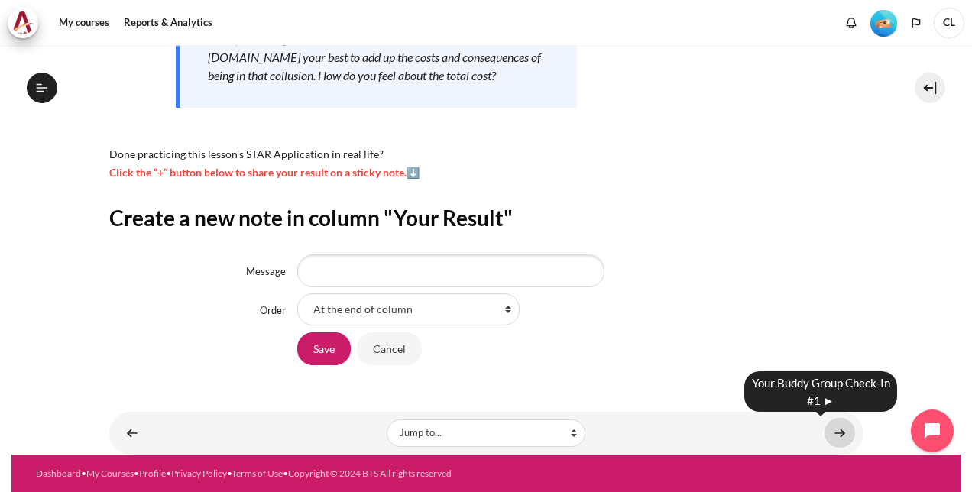
click at [827, 431] on link "Content" at bounding box center [839, 433] width 31 height 30
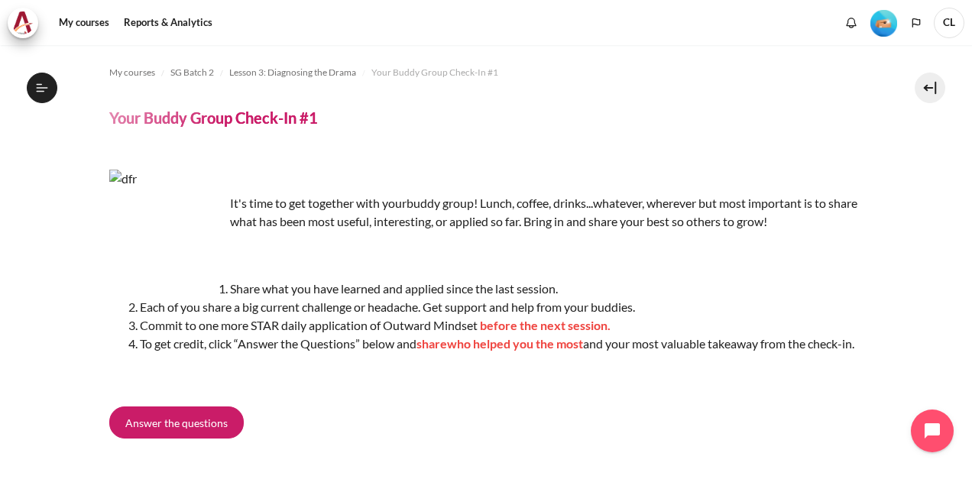
scroll to position [76, 0]
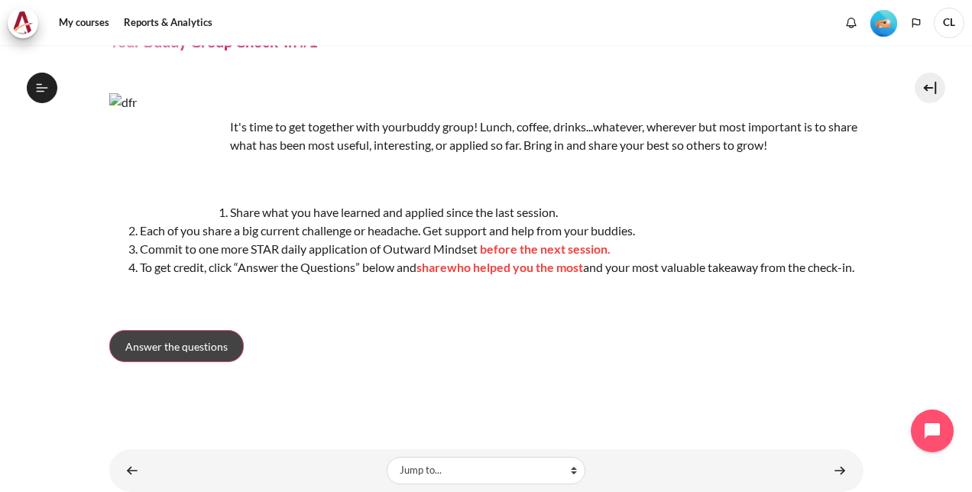
click at [183, 354] on span "Answer the questions" at bounding box center [176, 346] width 102 height 16
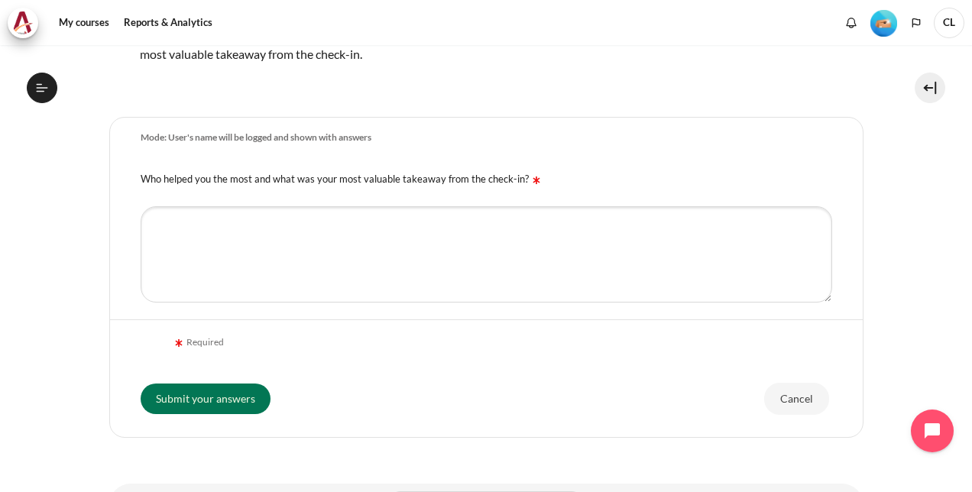
scroll to position [403, 0]
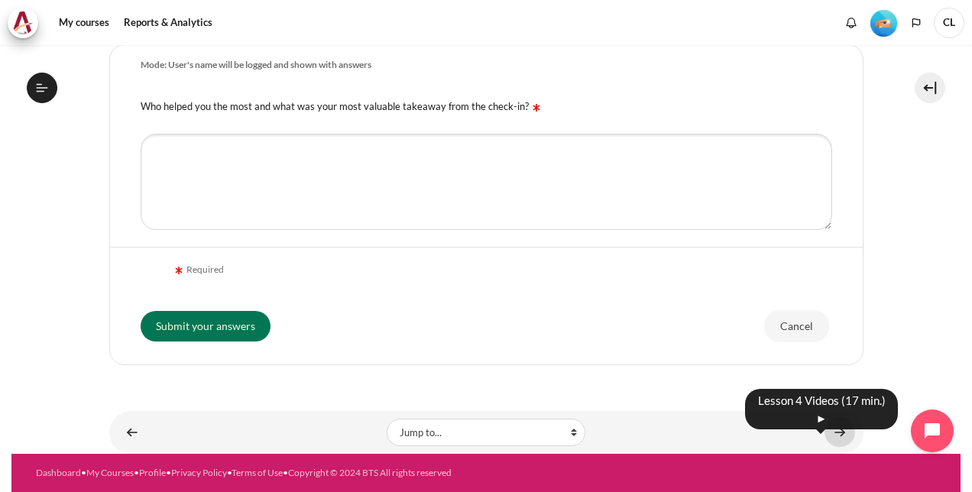
click at [831, 434] on link "Content" at bounding box center [839, 432] width 31 height 30
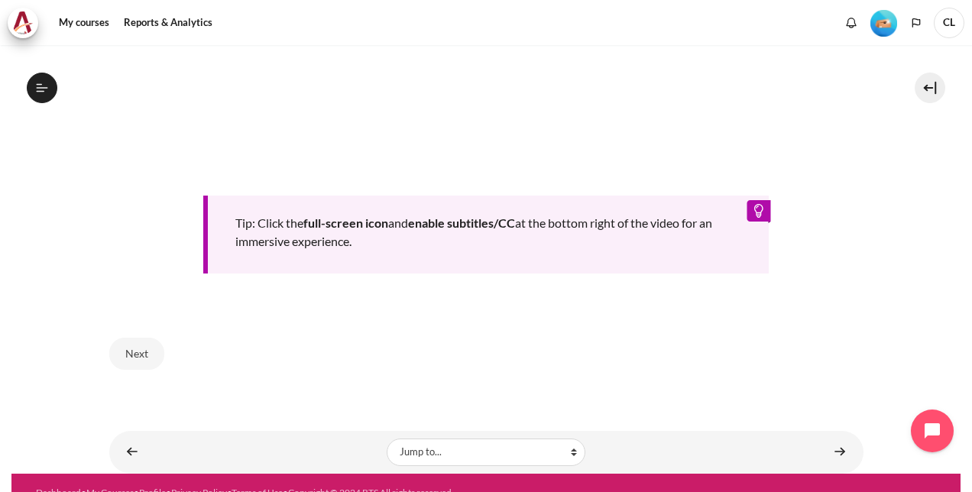
scroll to position [696, 0]
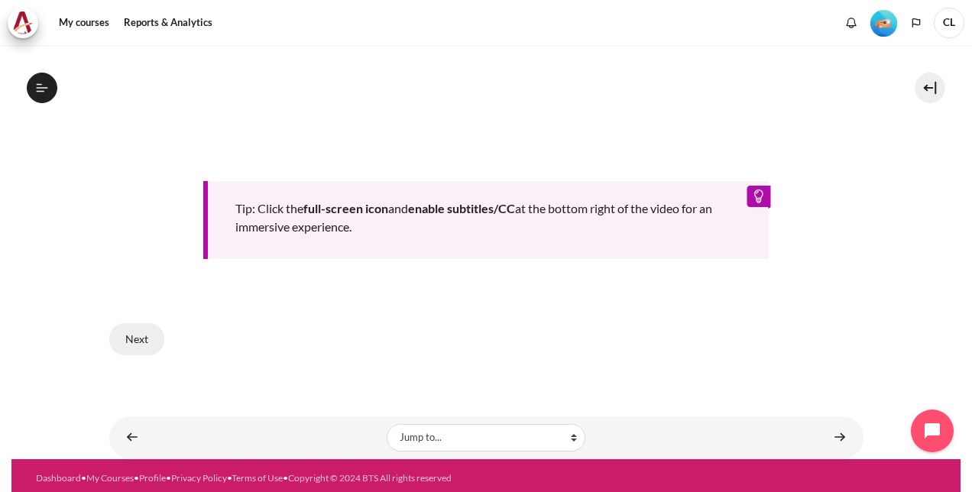
click at [124, 331] on button "Next" at bounding box center [136, 339] width 55 height 32
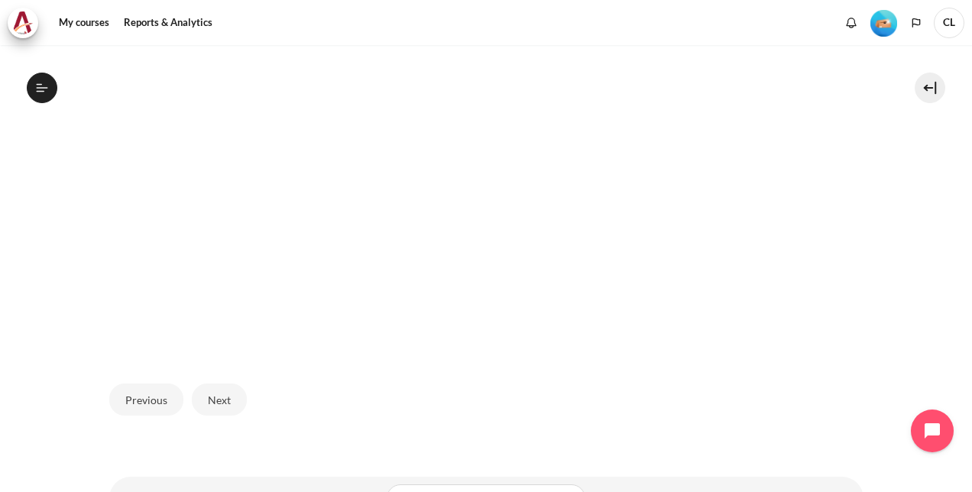
scroll to position [519, 0]
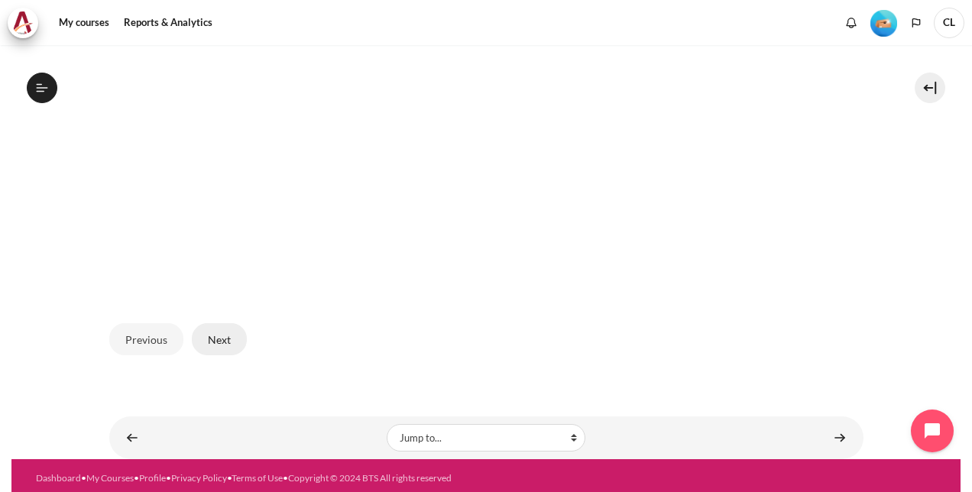
click at [225, 335] on button "Next" at bounding box center [219, 339] width 55 height 32
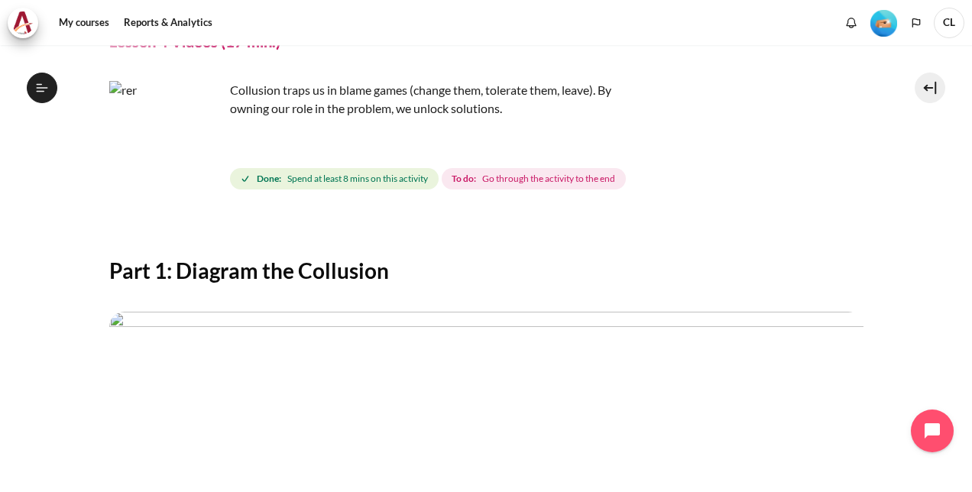
scroll to position [519, 0]
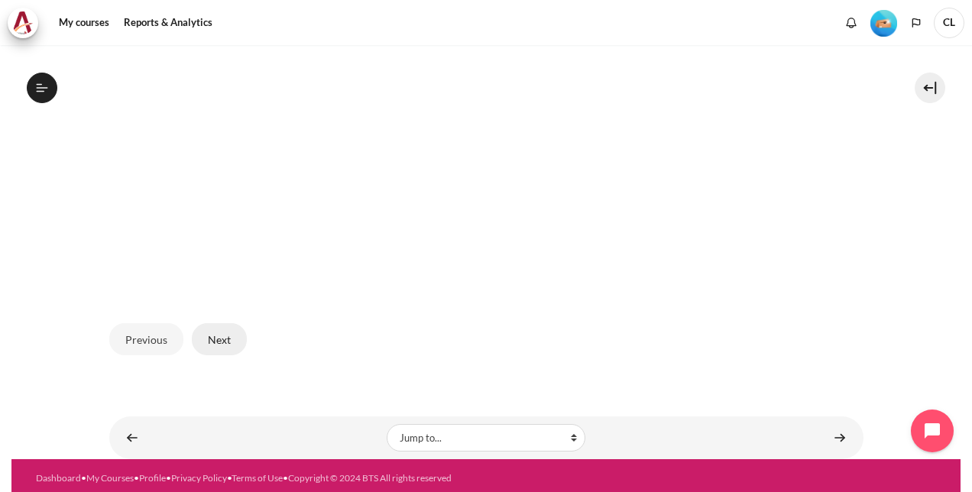
click at [228, 334] on button "Next" at bounding box center [219, 339] width 55 height 32
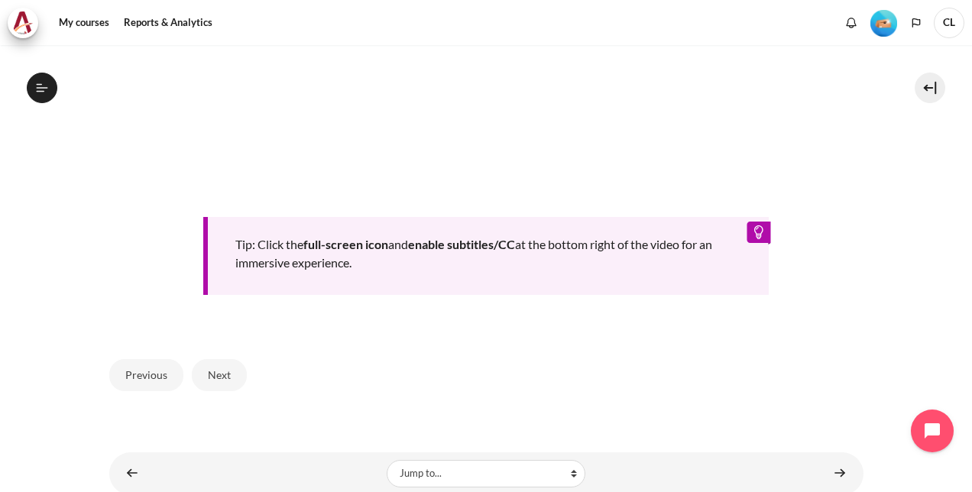
scroll to position [696, 0]
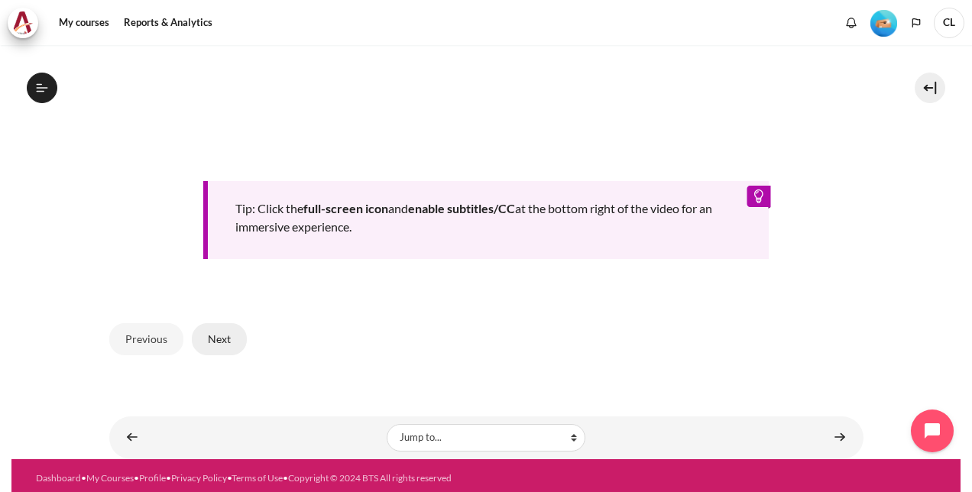
click at [215, 341] on button "Next" at bounding box center [219, 339] width 55 height 32
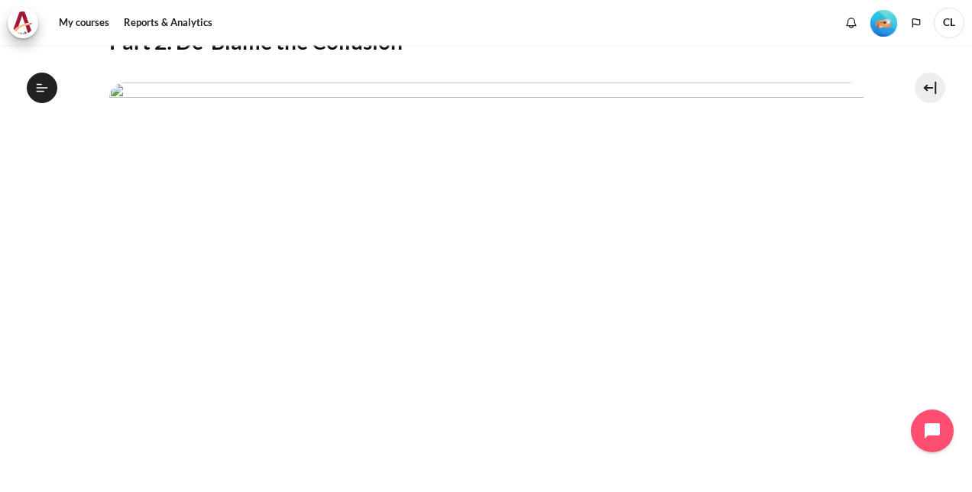
scroll to position [229, 0]
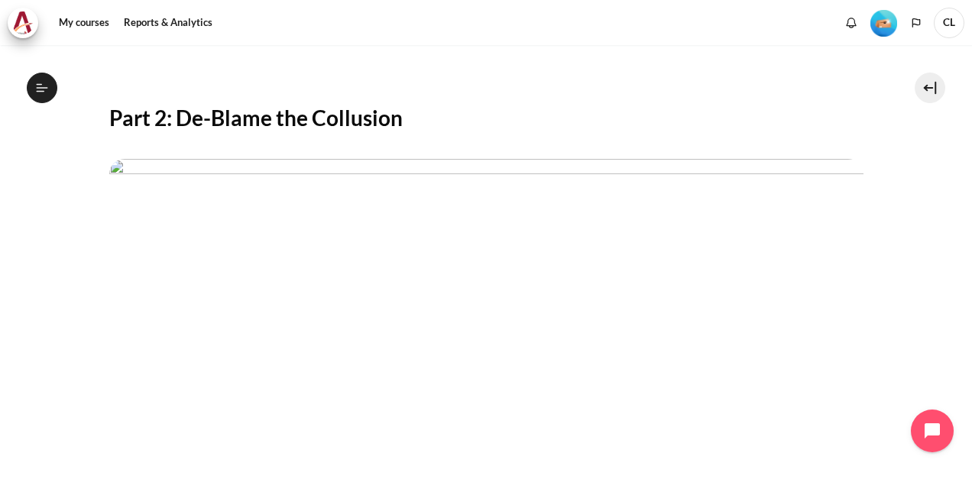
click at [457, 312] on img "Content" at bounding box center [486, 371] width 754 height 424
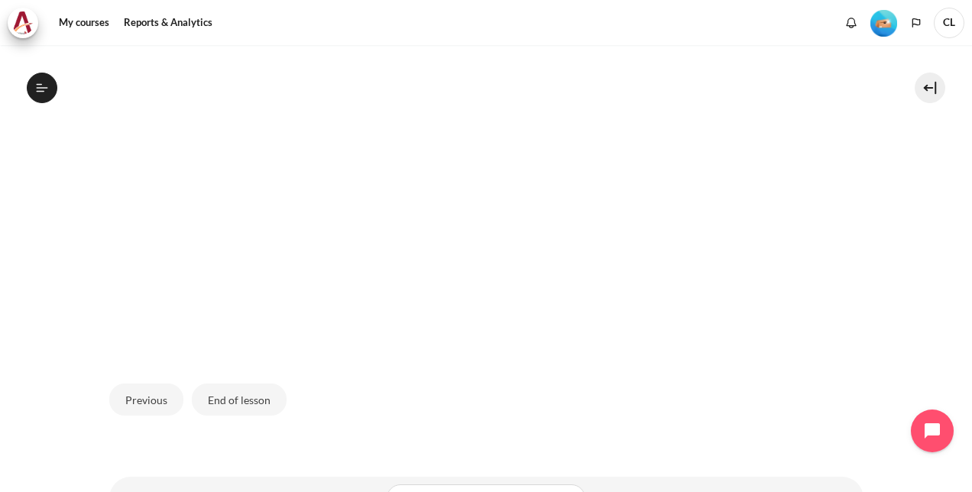
scroll to position [382, 0]
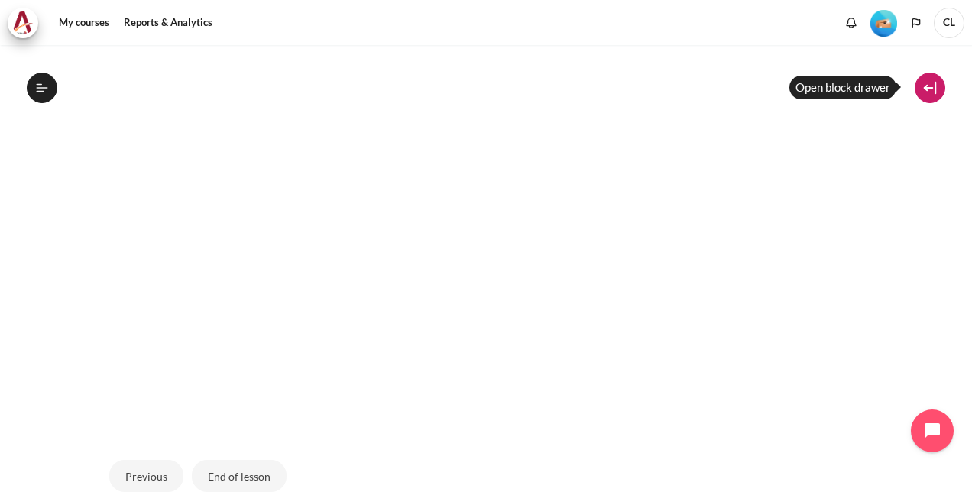
click at [922, 83] on button at bounding box center [929, 88] width 31 height 31
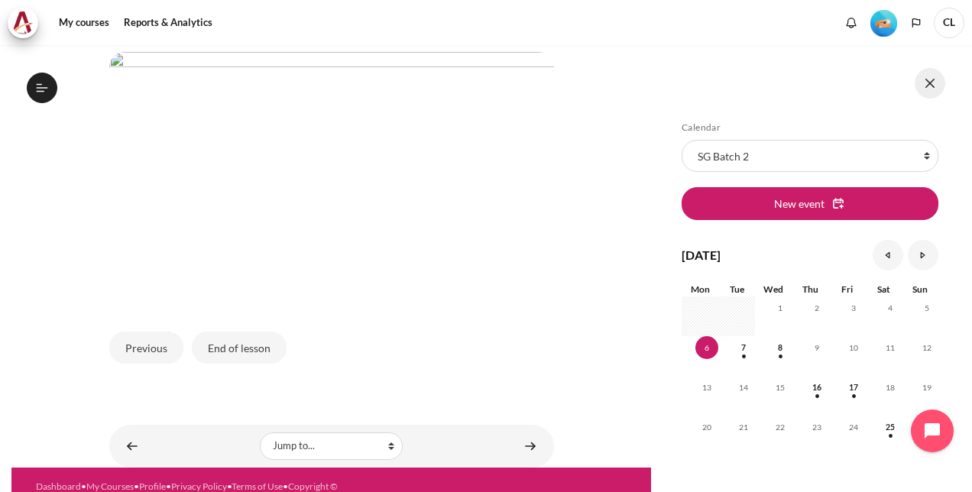
click at [922, 83] on button at bounding box center [929, 83] width 31 height 31
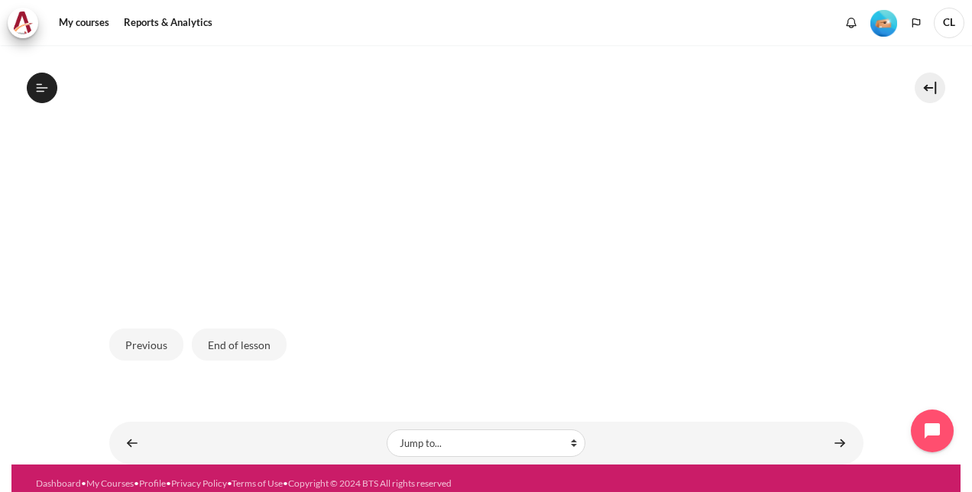
scroll to position [519, 0]
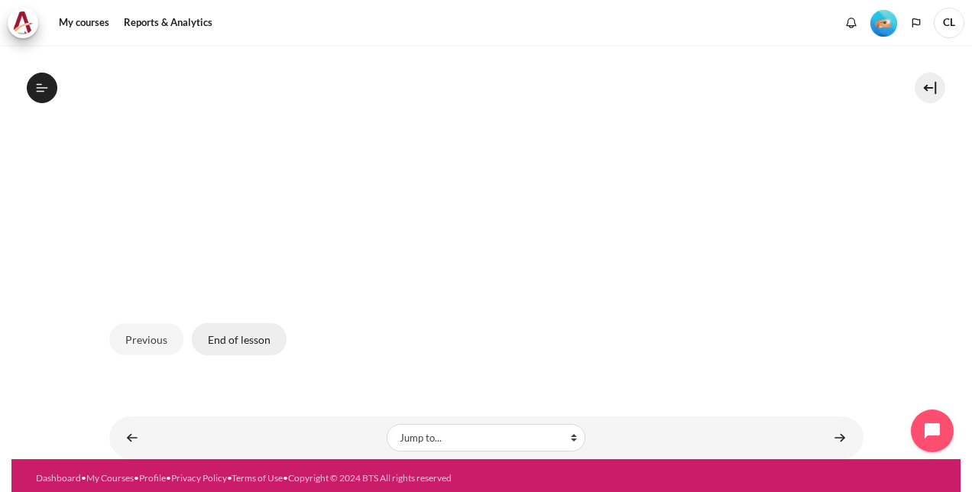
click at [231, 342] on button "End of lesson" at bounding box center [239, 339] width 95 height 32
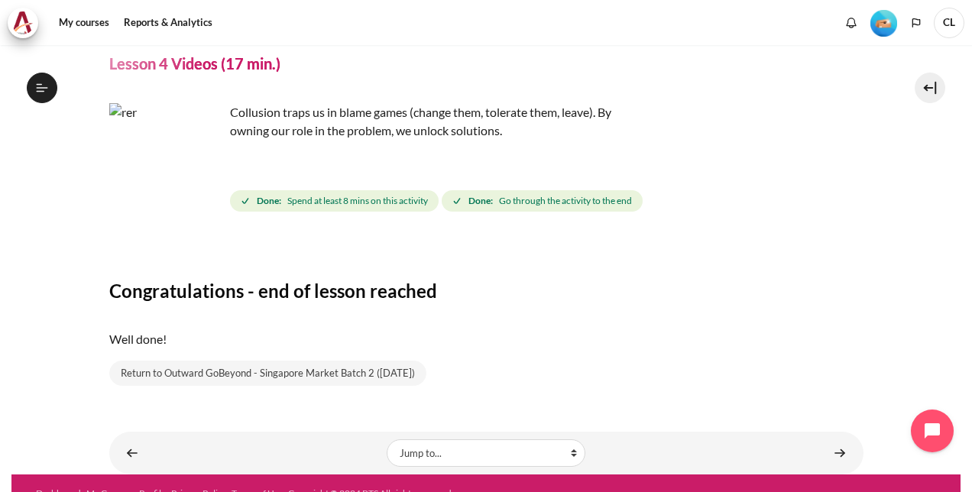
scroll to position [74, 0]
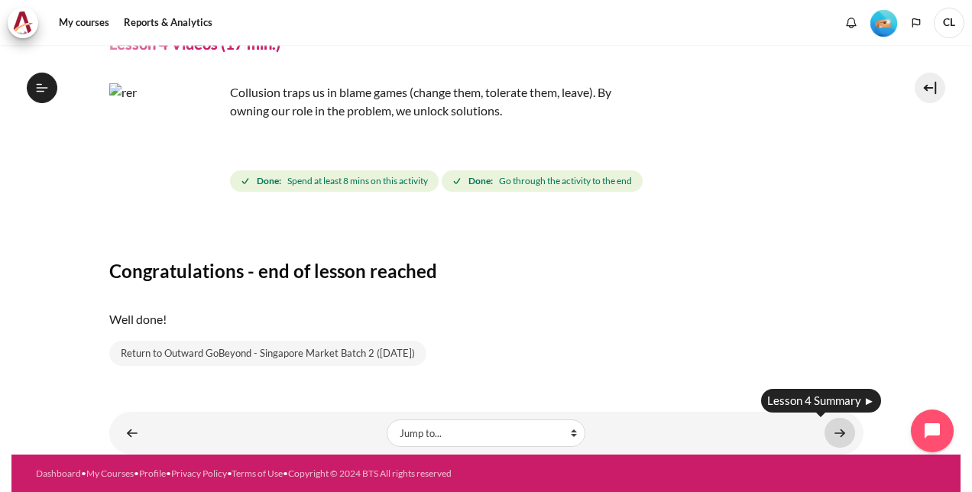
click at [825, 437] on link "Content" at bounding box center [839, 433] width 31 height 30
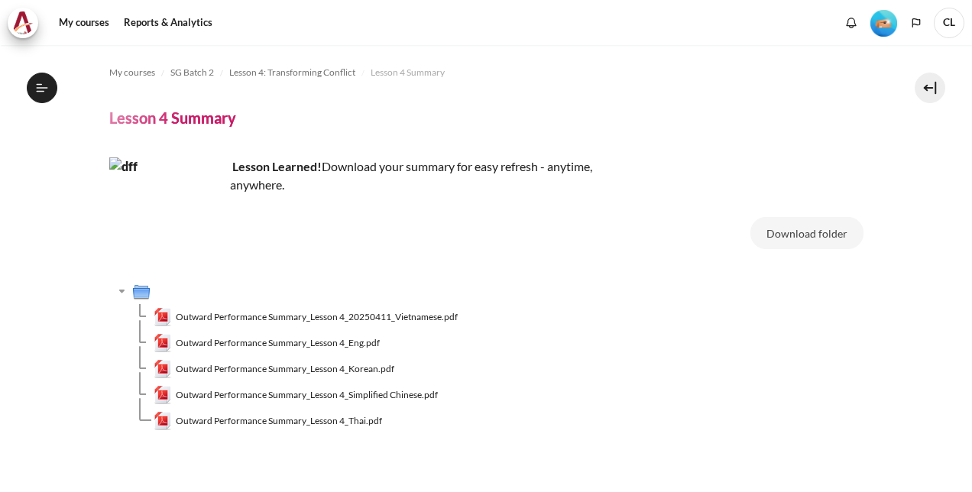
scroll to position [473, 0]
click at [310, 75] on span "Lesson 4: Transforming Conflict" at bounding box center [292, 73] width 126 height 14
